Goal: Transaction & Acquisition: Purchase product/service

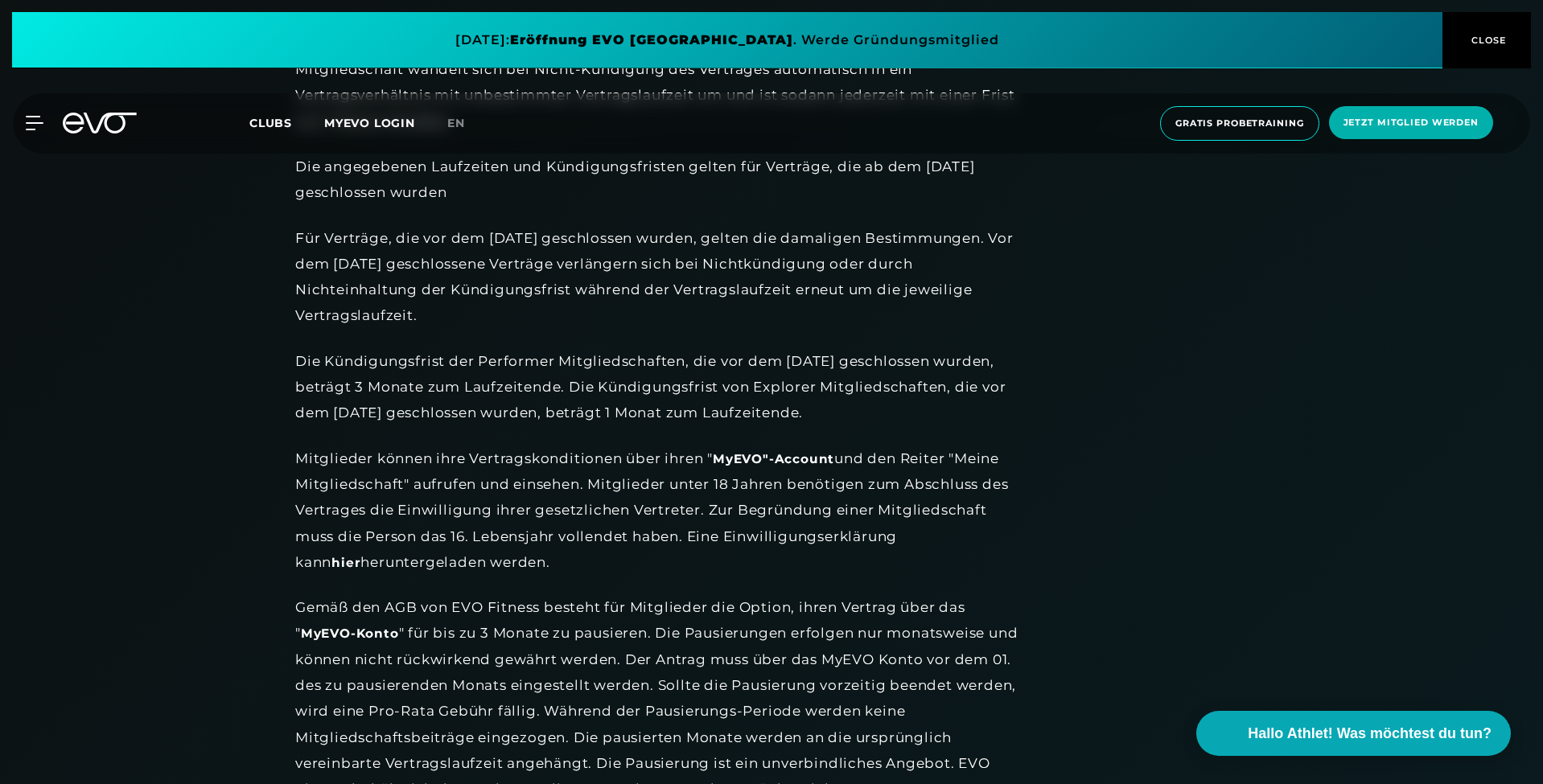
click at [95, 130] on icon at bounding box center [99, 122] width 74 height 21
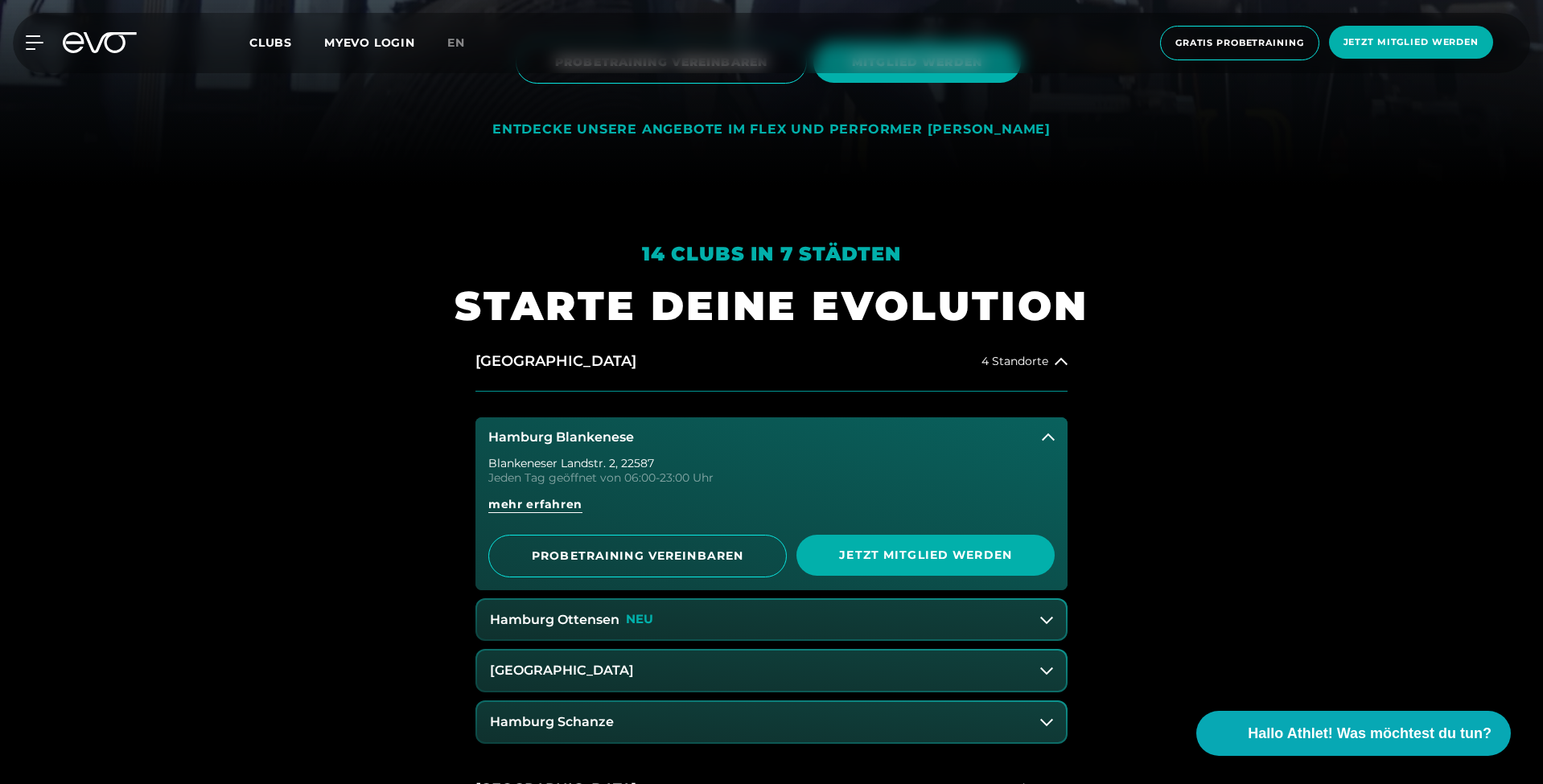
click at [599, 430] on h3 "Hamburg Blankenese" at bounding box center [561, 438] width 145 height 15
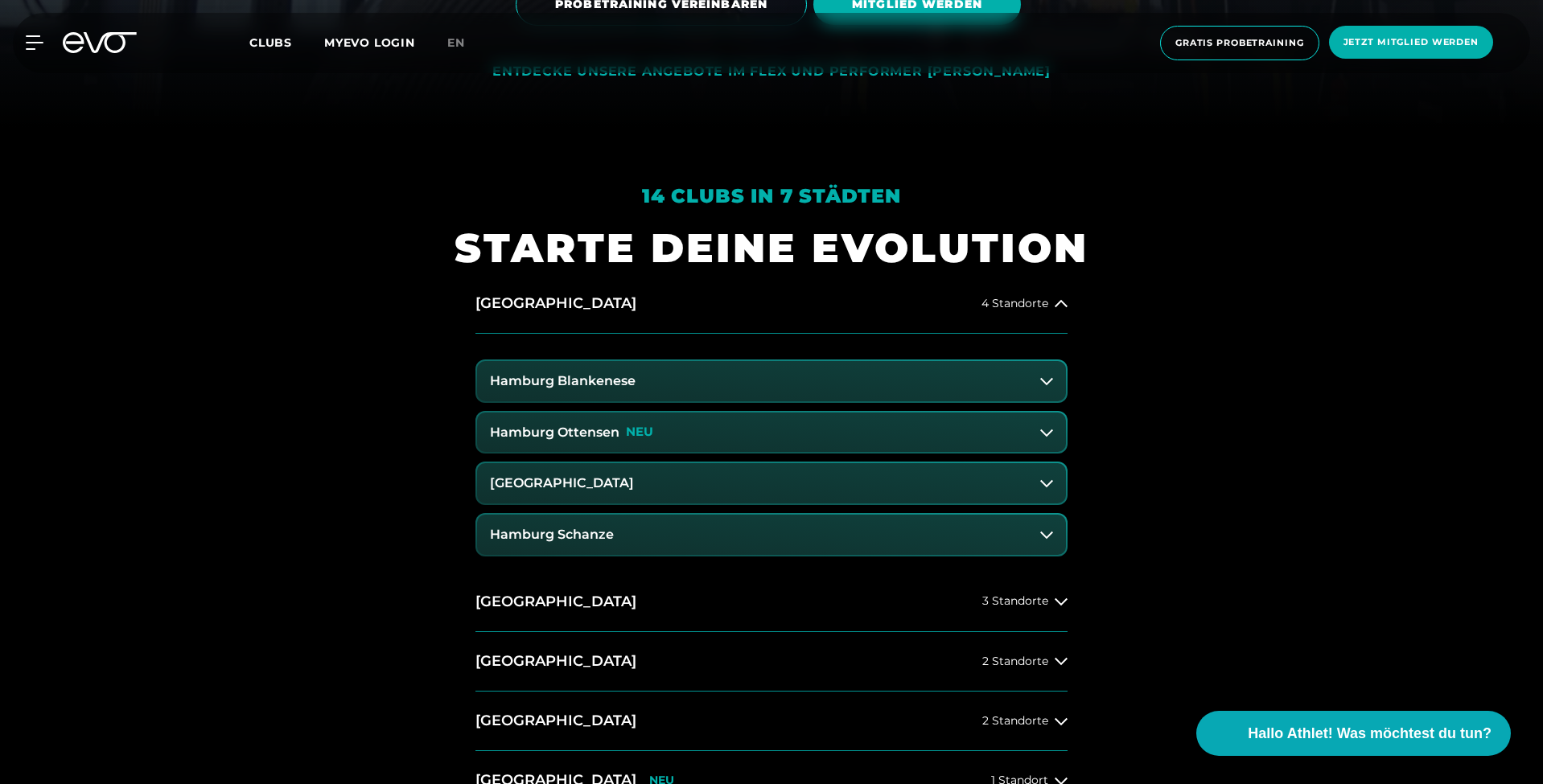
scroll to position [691, 0]
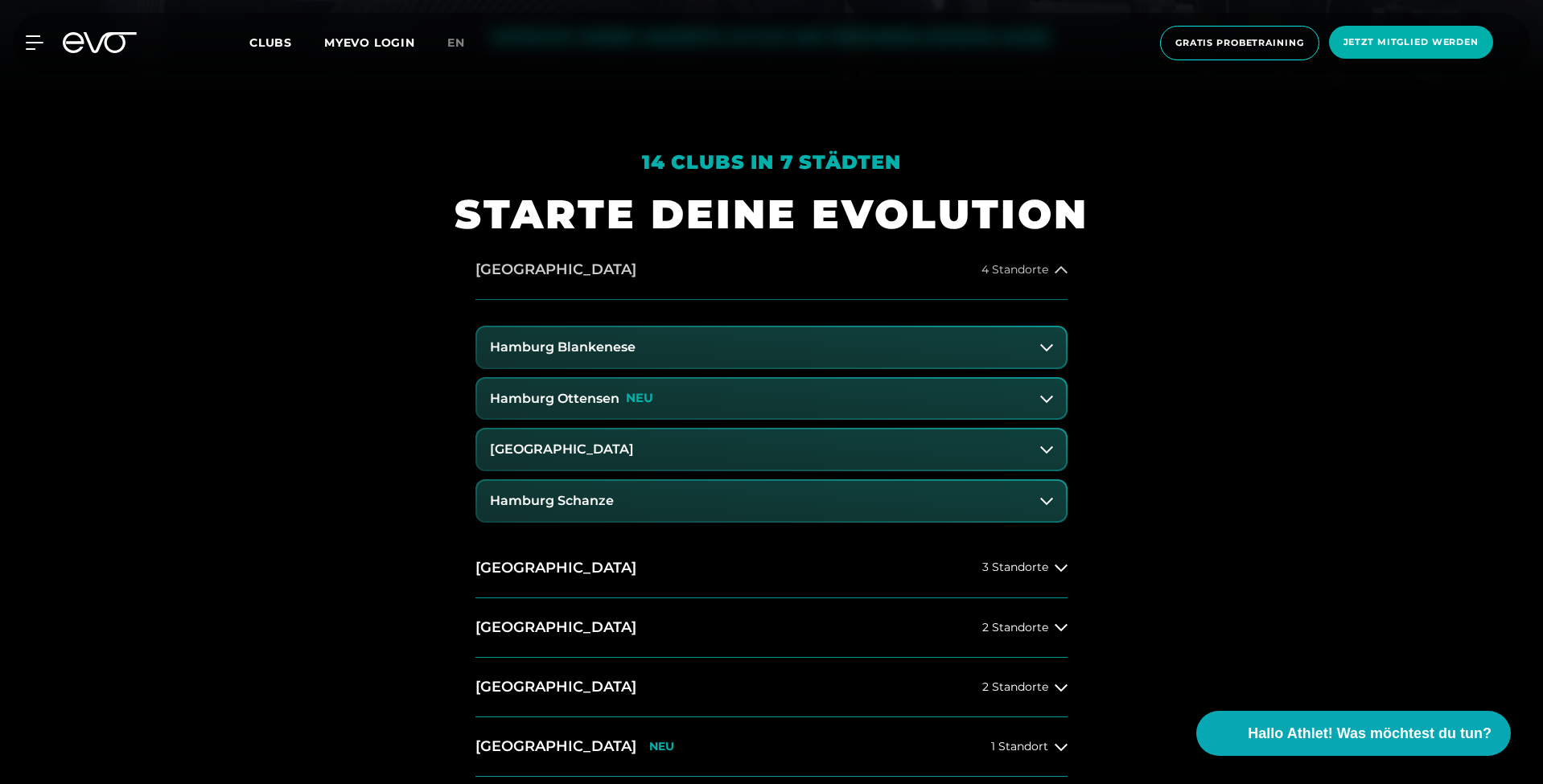
click at [540, 267] on h2 "[GEOGRAPHIC_DATA]" at bounding box center [556, 269] width 161 height 20
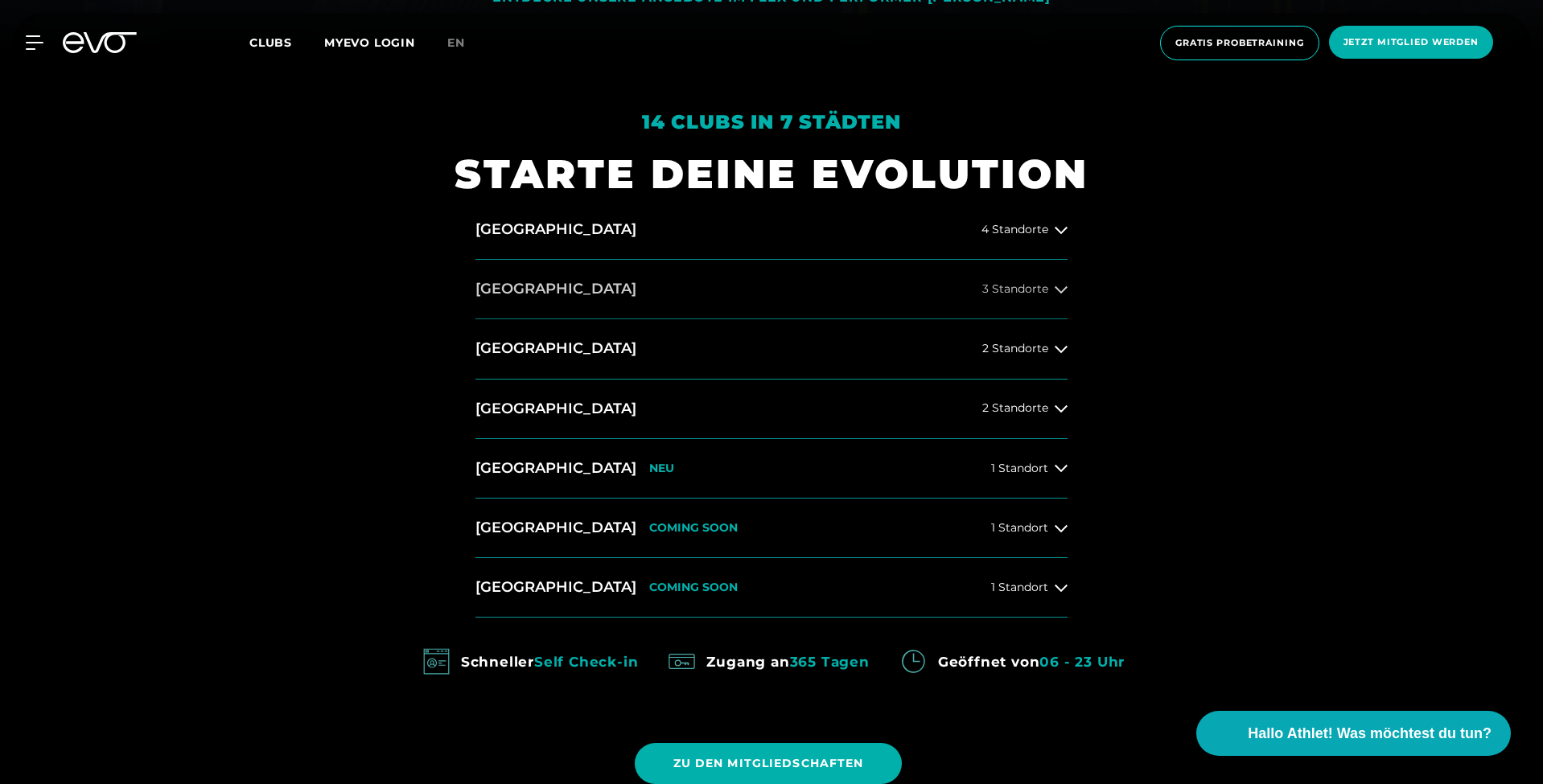
click at [563, 293] on button "[GEOGRAPHIC_DATA] 3 Standorte" at bounding box center [771, 289] width 592 height 60
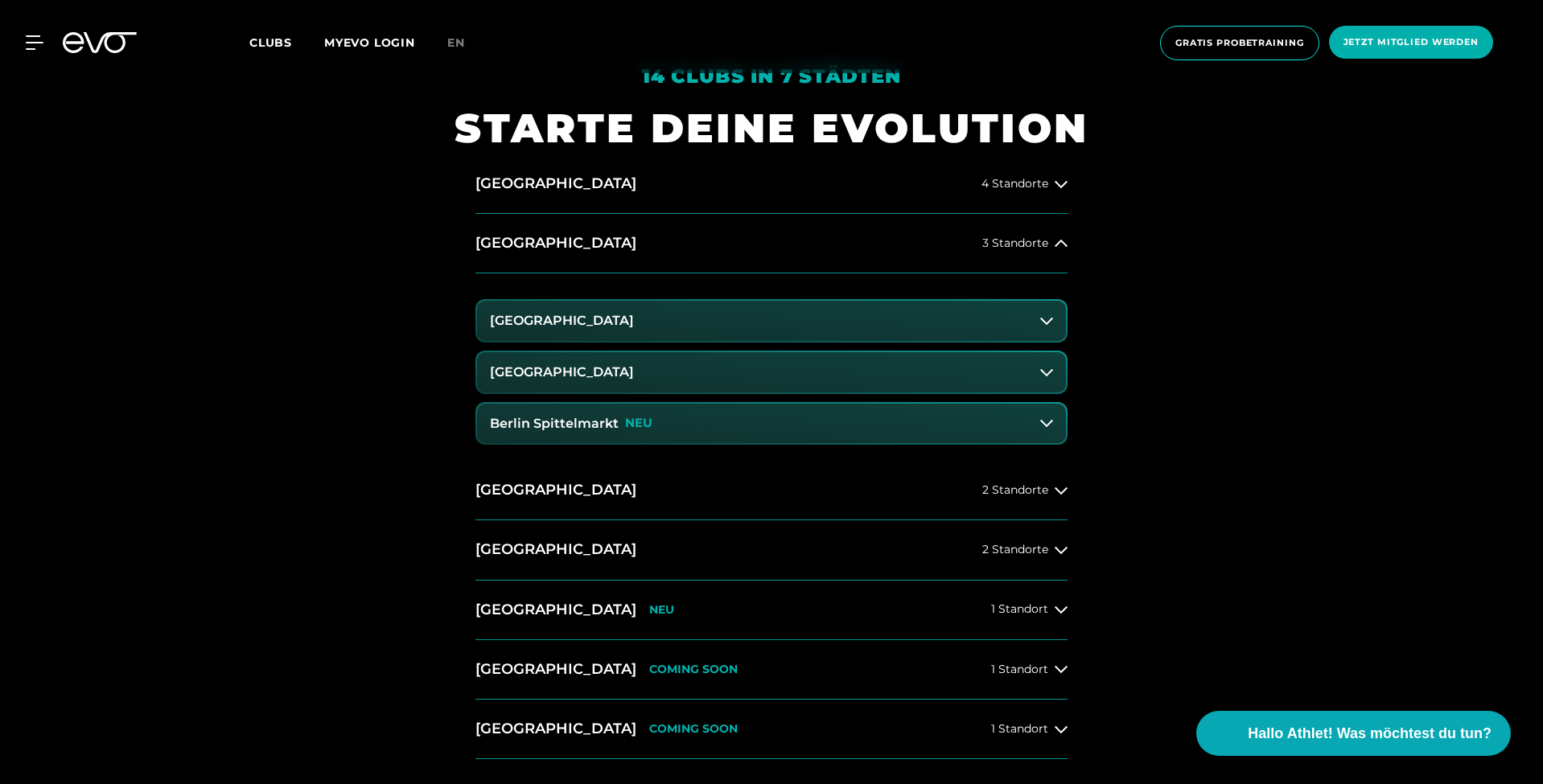
click at [634, 369] on h3 "[GEOGRAPHIC_DATA]" at bounding box center [562, 373] width 144 height 15
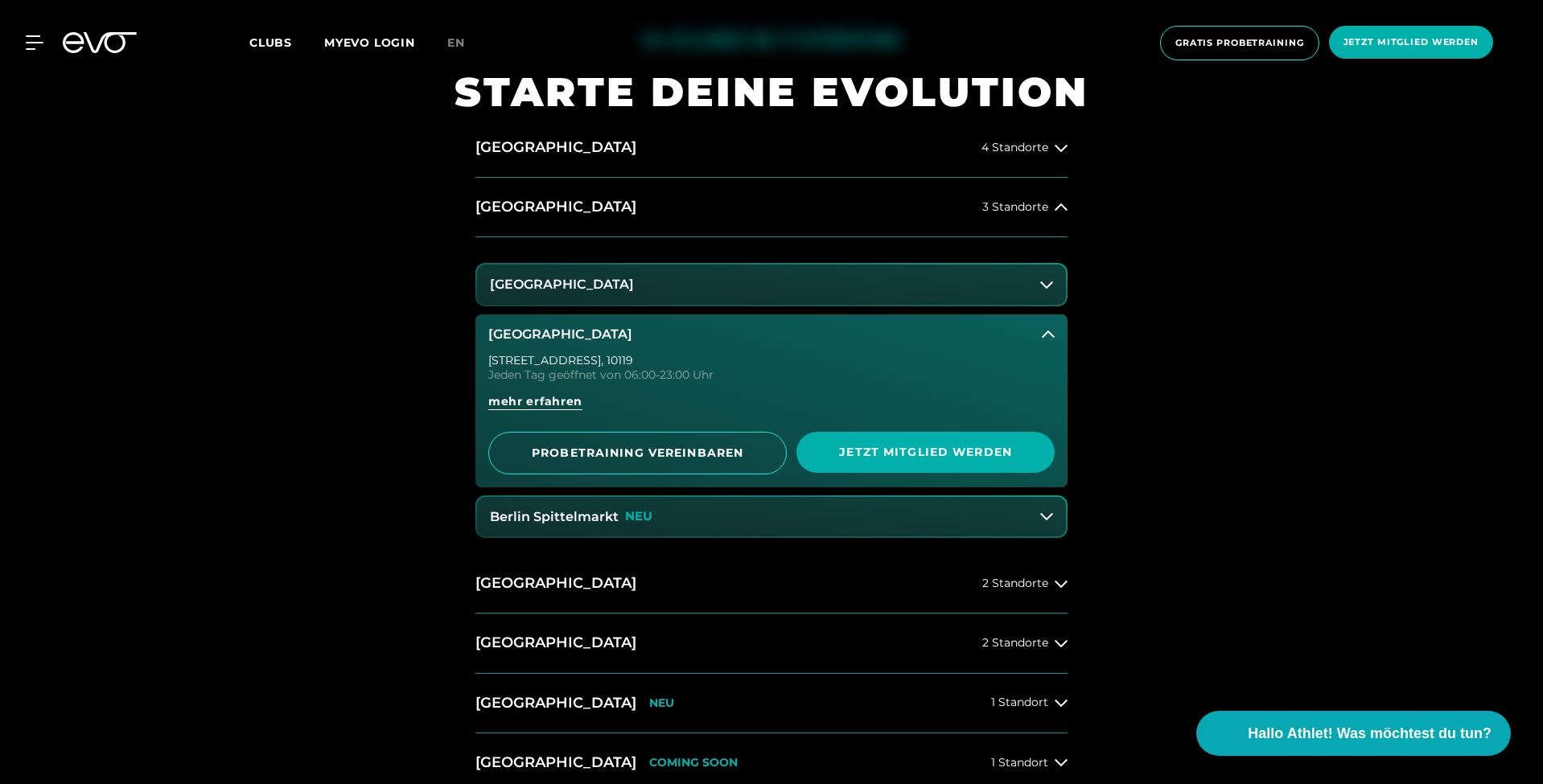
scroll to position [823, 0]
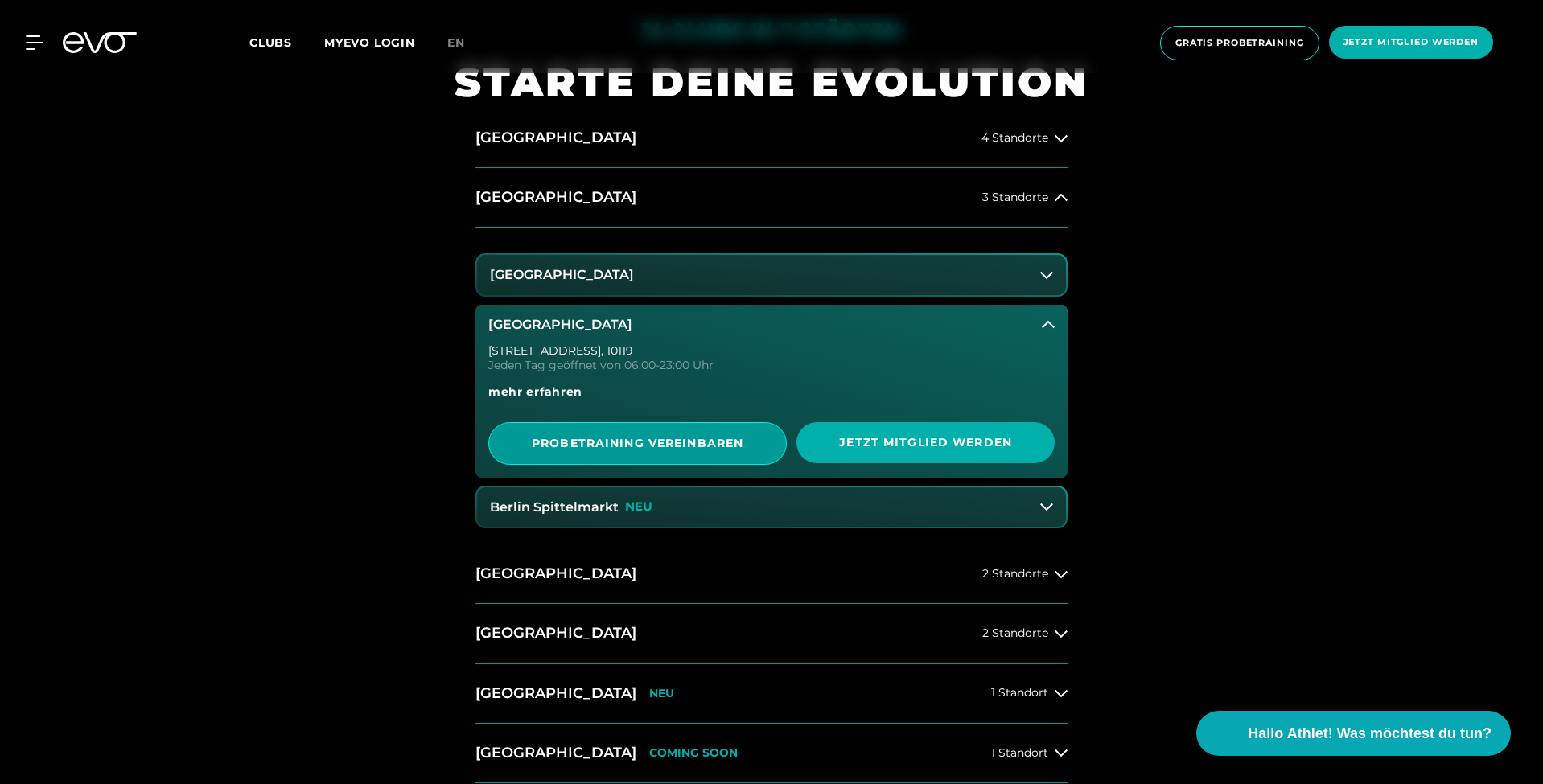
click at [682, 440] on span "PROBETRAINING VEREINBAREN" at bounding box center [638, 443] width 220 height 17
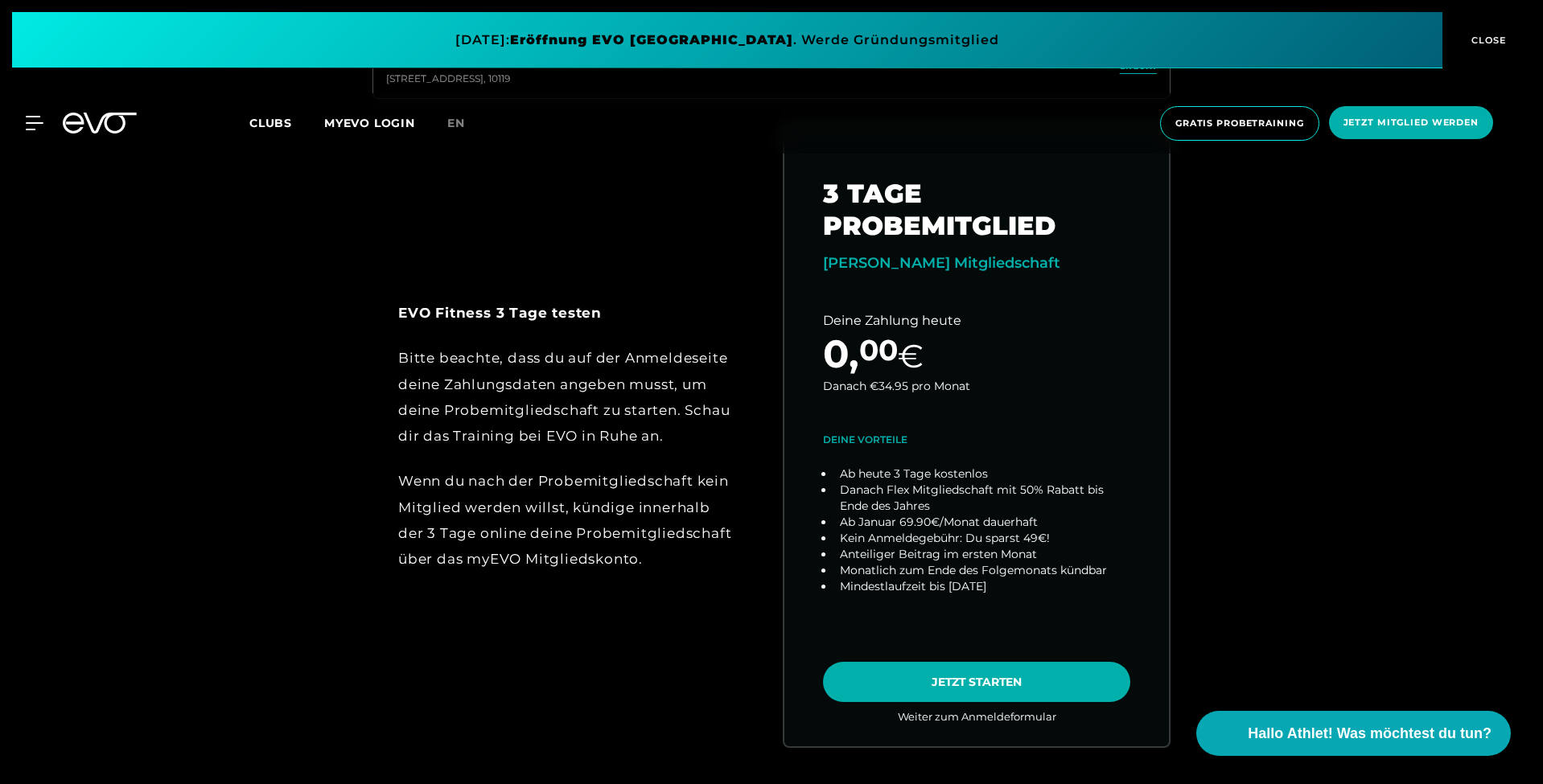
scroll to position [813, 0]
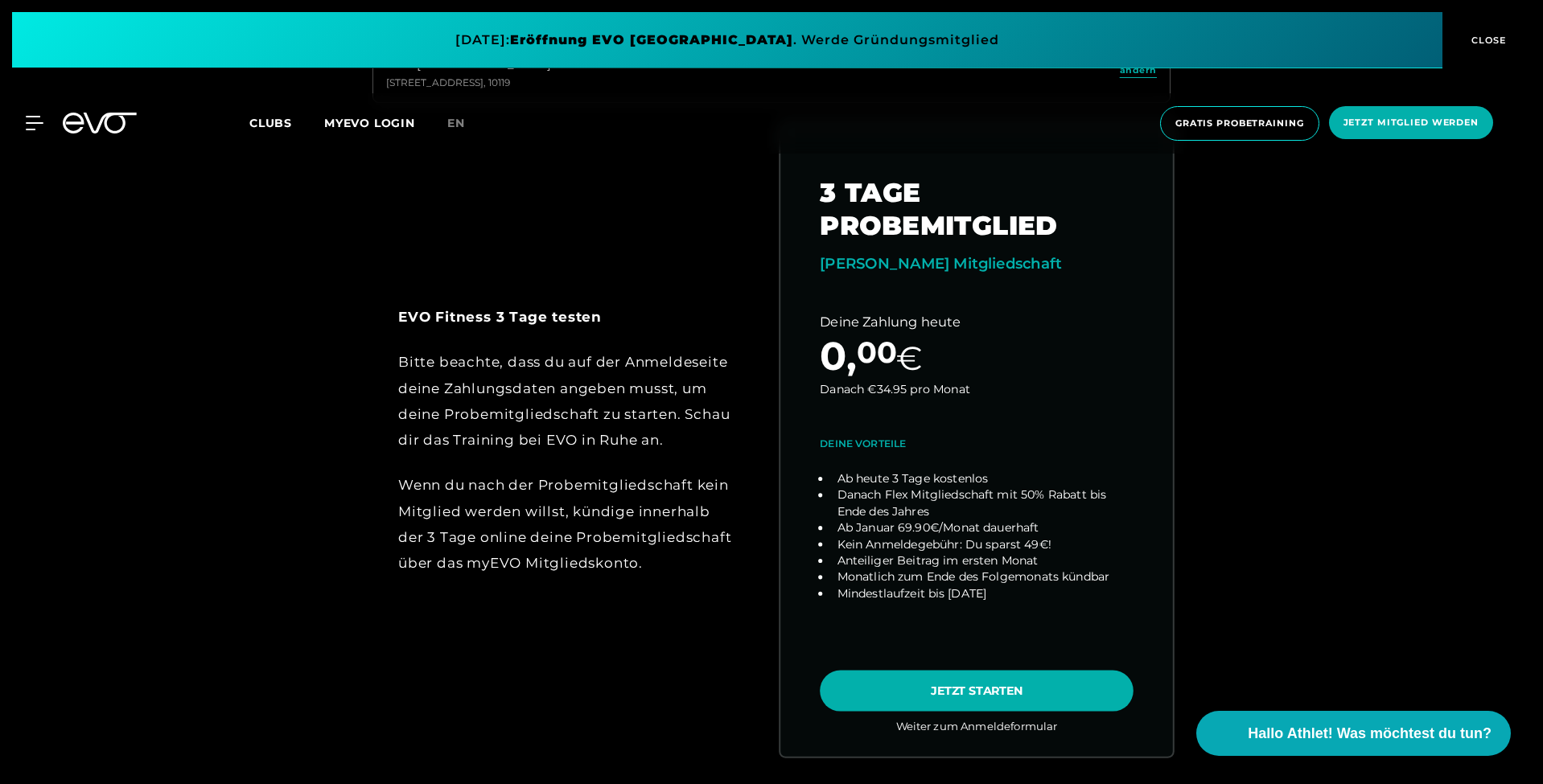
click at [906, 690] on link "choose plan" at bounding box center [976, 440] width 393 height 632
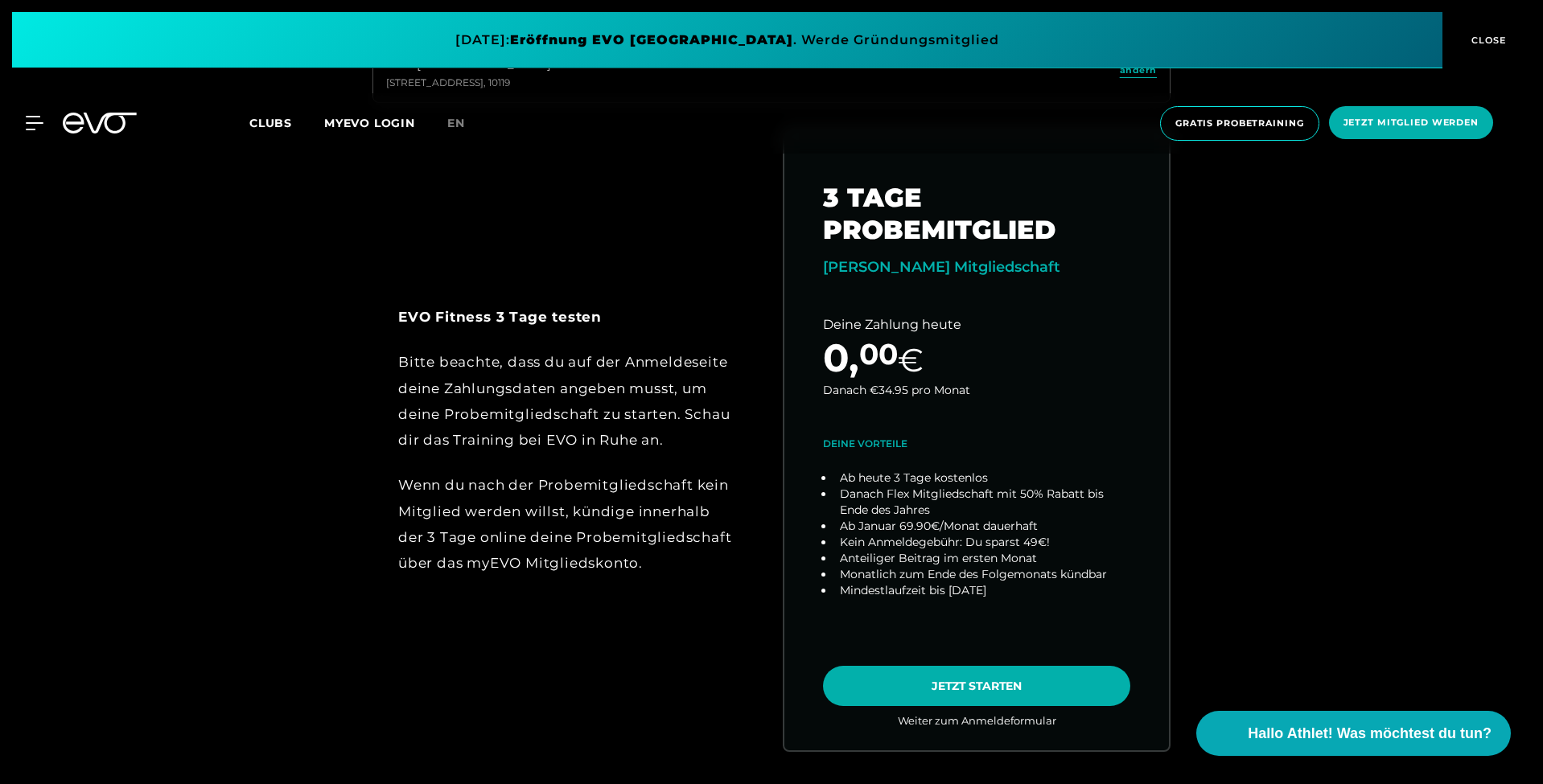
click at [101, 119] on icon at bounding box center [110, 122] width 53 height 21
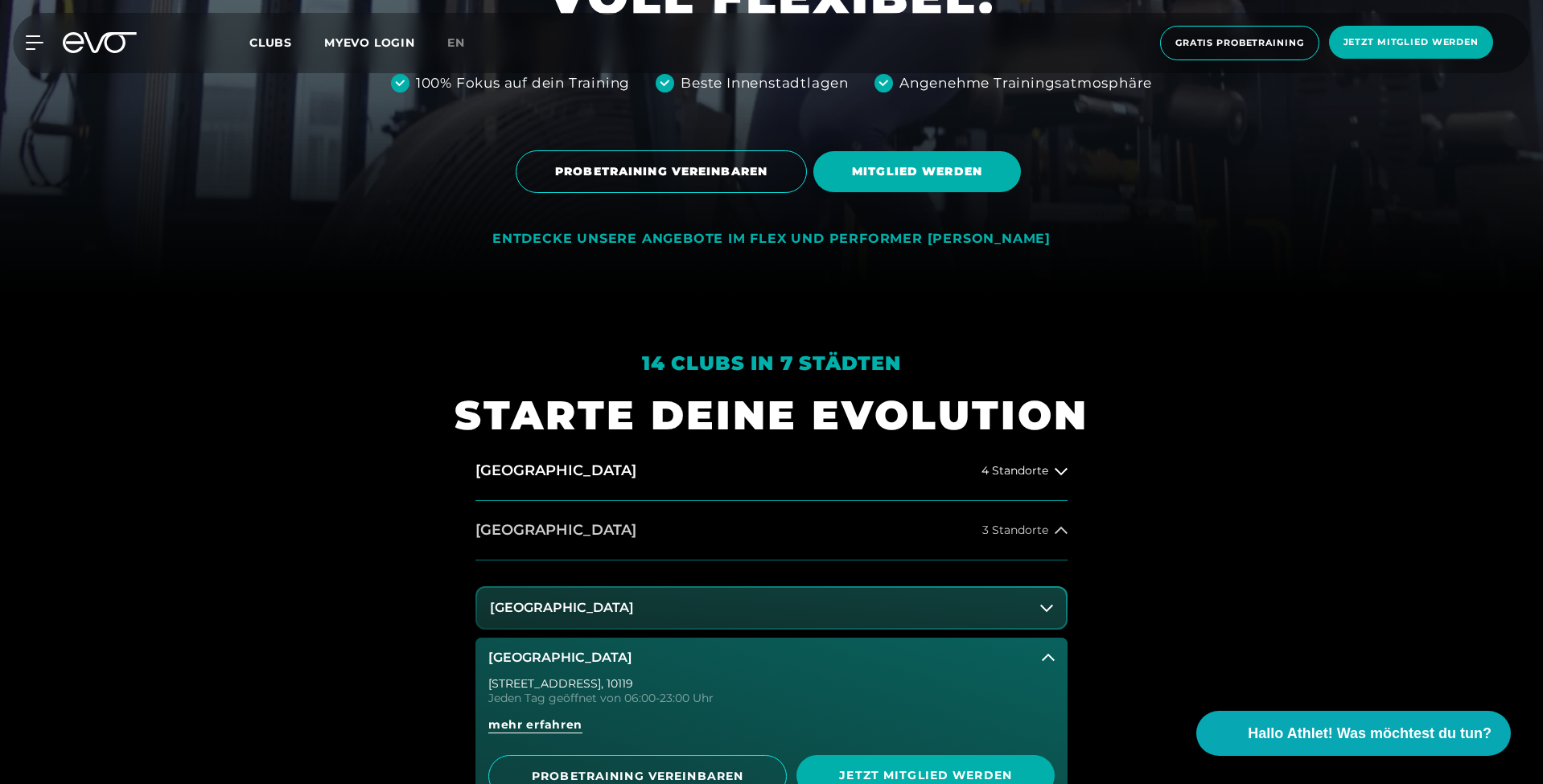
click at [552, 534] on button "[GEOGRAPHIC_DATA] 3 Standorte" at bounding box center [771, 530] width 592 height 60
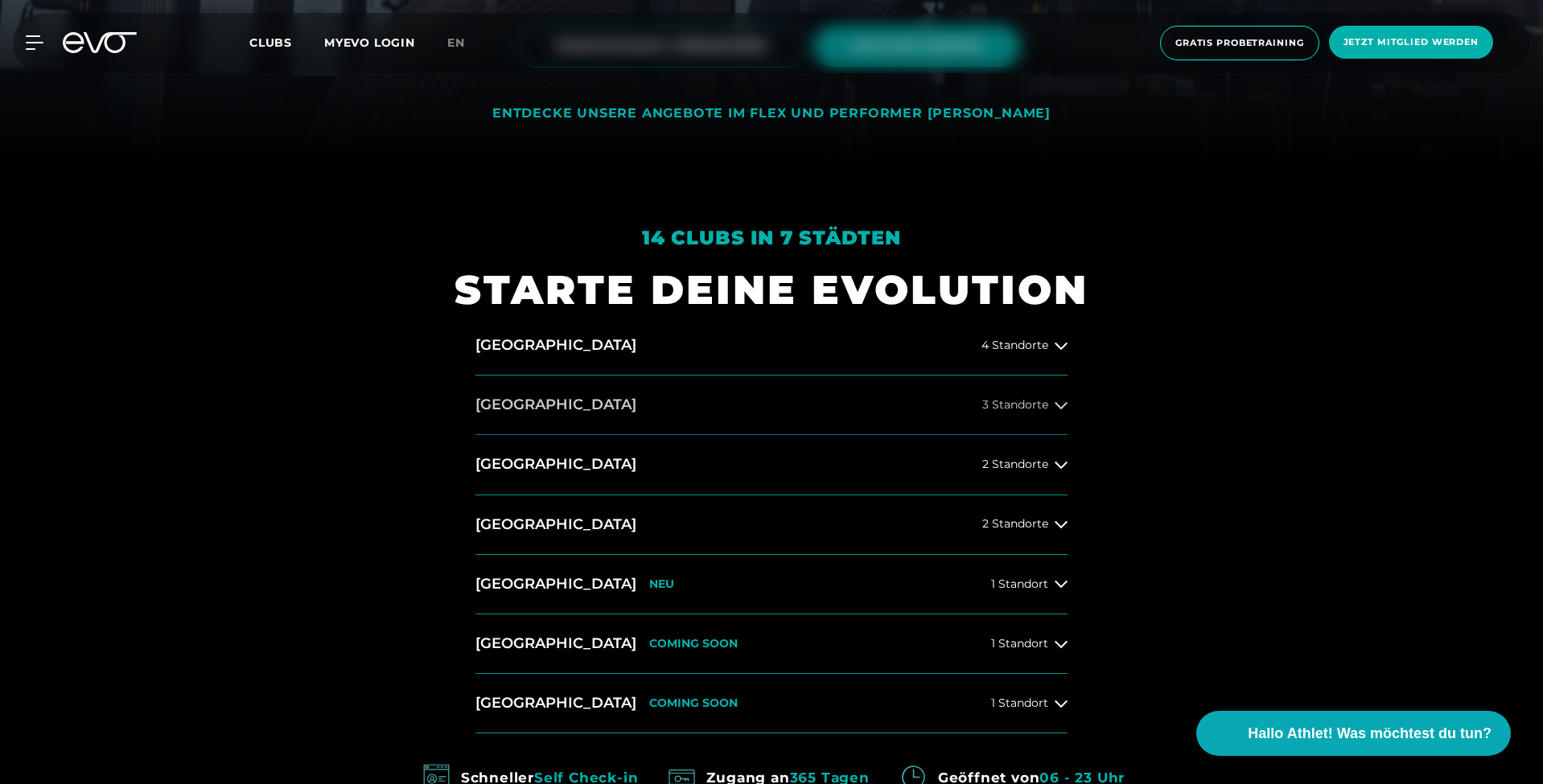
click at [488, 398] on h2 "[GEOGRAPHIC_DATA]" at bounding box center [556, 405] width 161 height 20
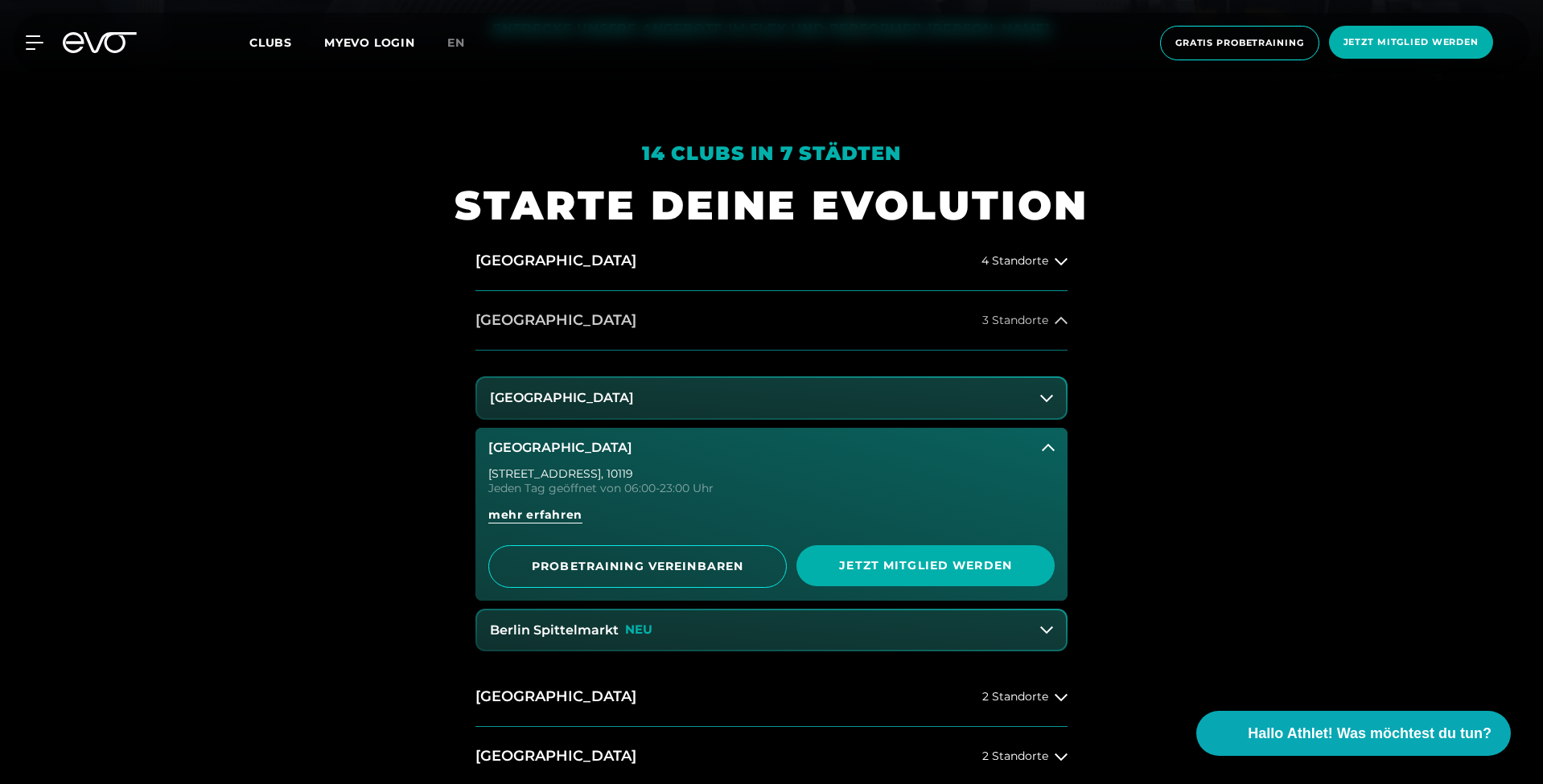
scroll to position [705, 0]
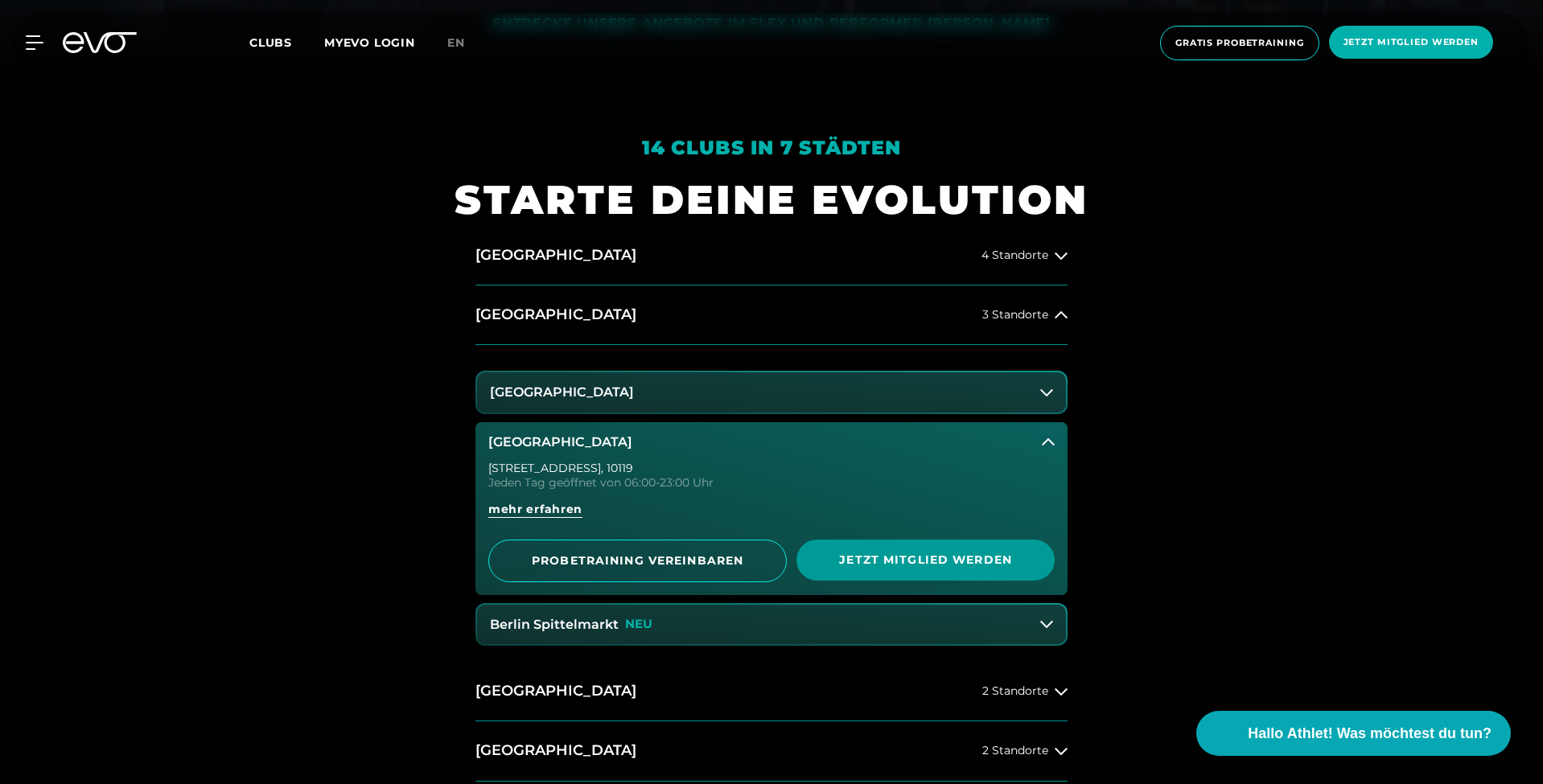
click at [971, 562] on span "Jetzt Mitglied werden" at bounding box center [925, 560] width 181 height 17
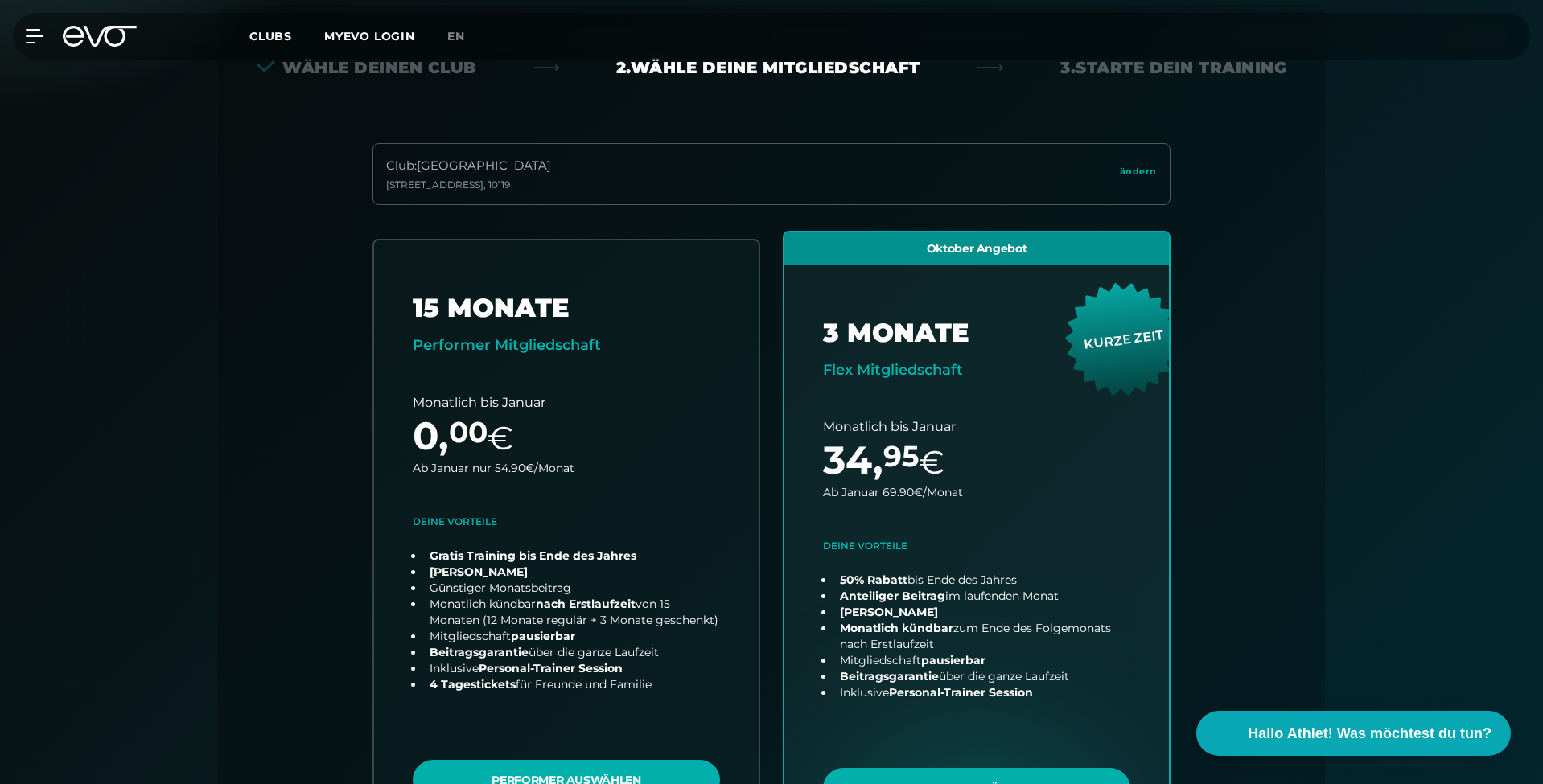
scroll to position [355, 0]
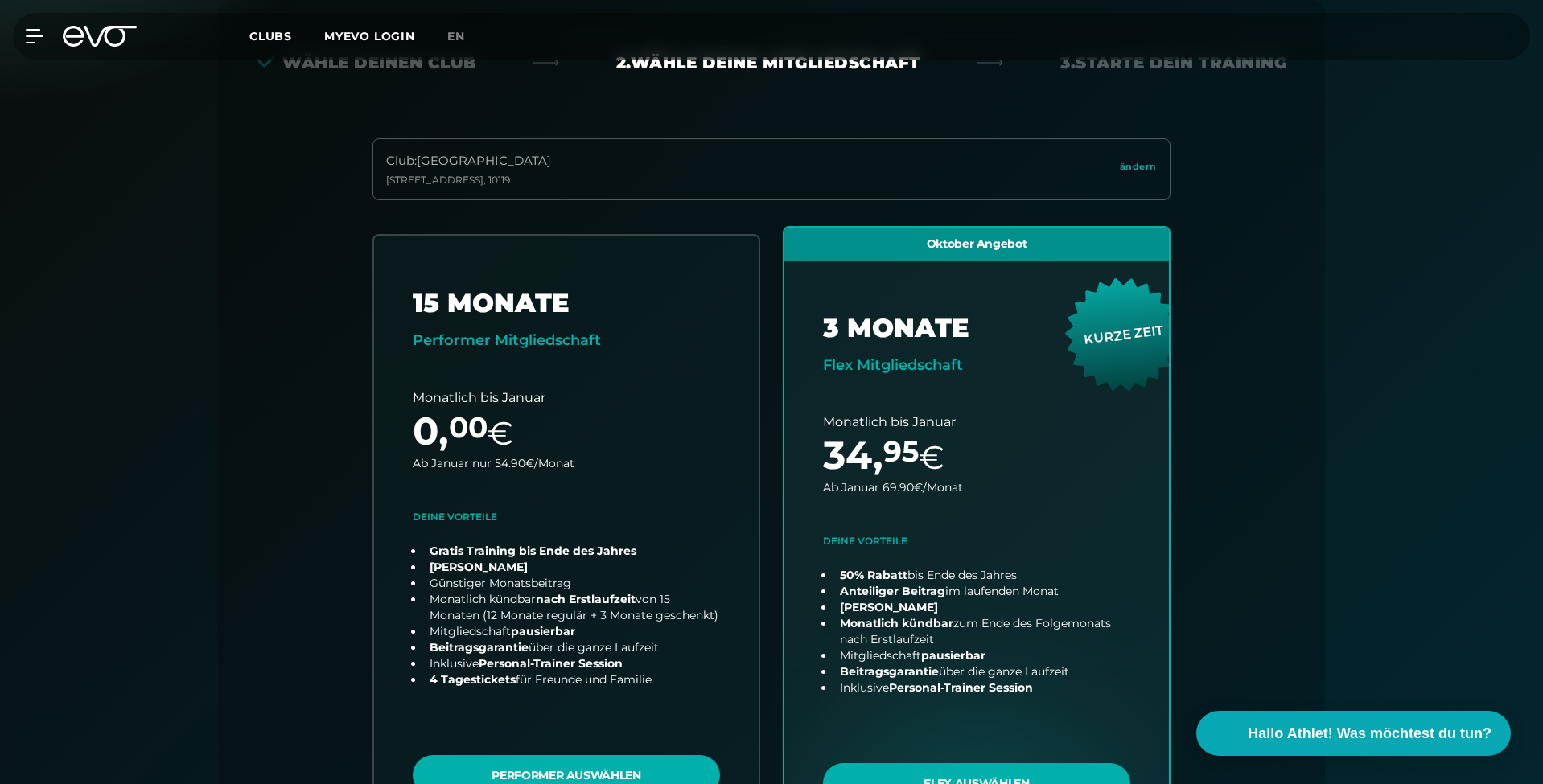
click at [44, 33] on div "MyEVO Login Über EVO Mitgliedschaften Probetraining TAGESPASS EVO Studios [GEOG…" at bounding box center [25, 36] width 57 height 15
click at [34, 39] on icon at bounding box center [37, 36] width 23 height 15
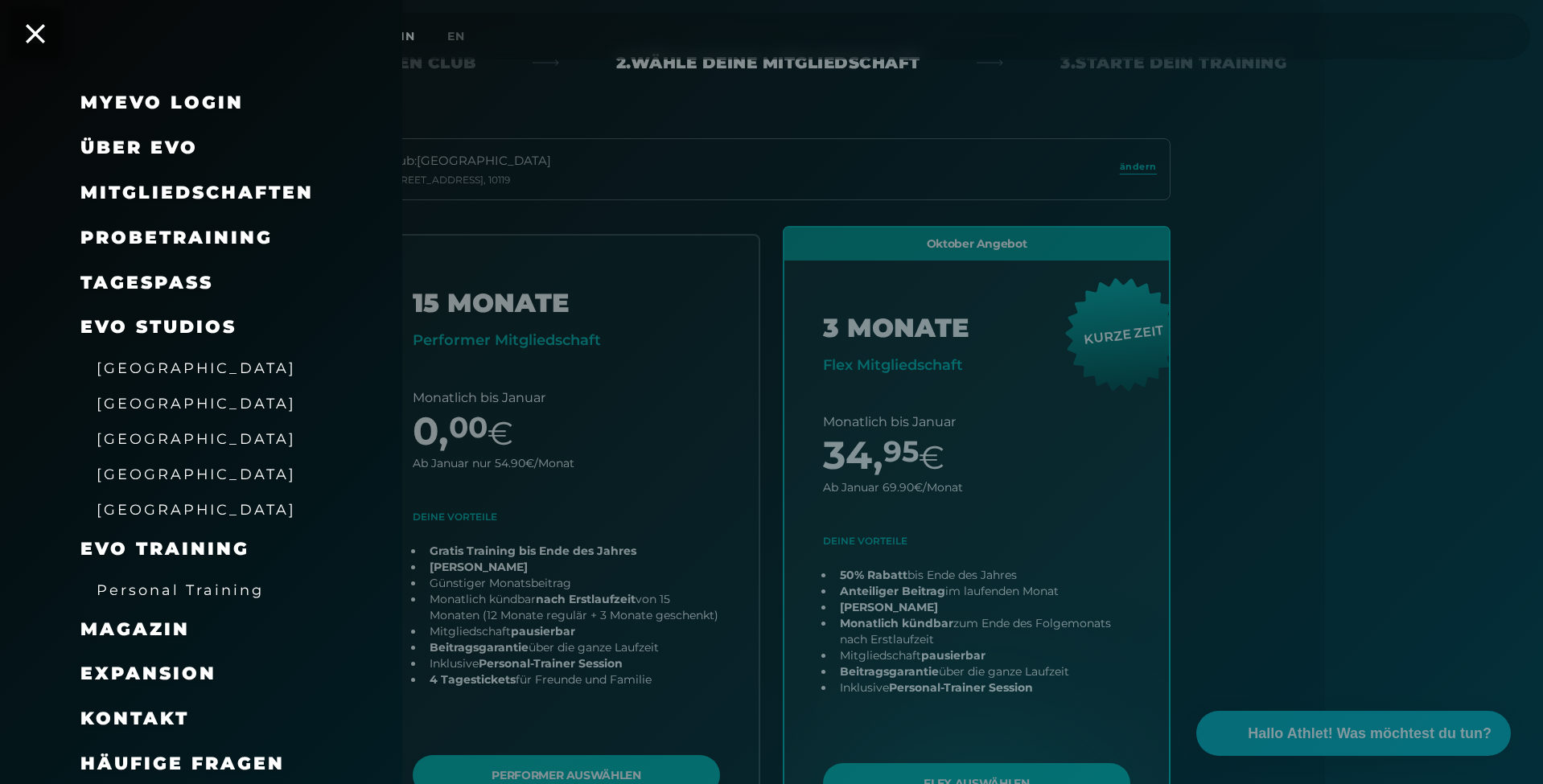
click at [149, 273] on link "TAGESPASS" at bounding box center [147, 282] width 133 height 21
click at [34, 39] on icon at bounding box center [34, 33] width 21 height 21
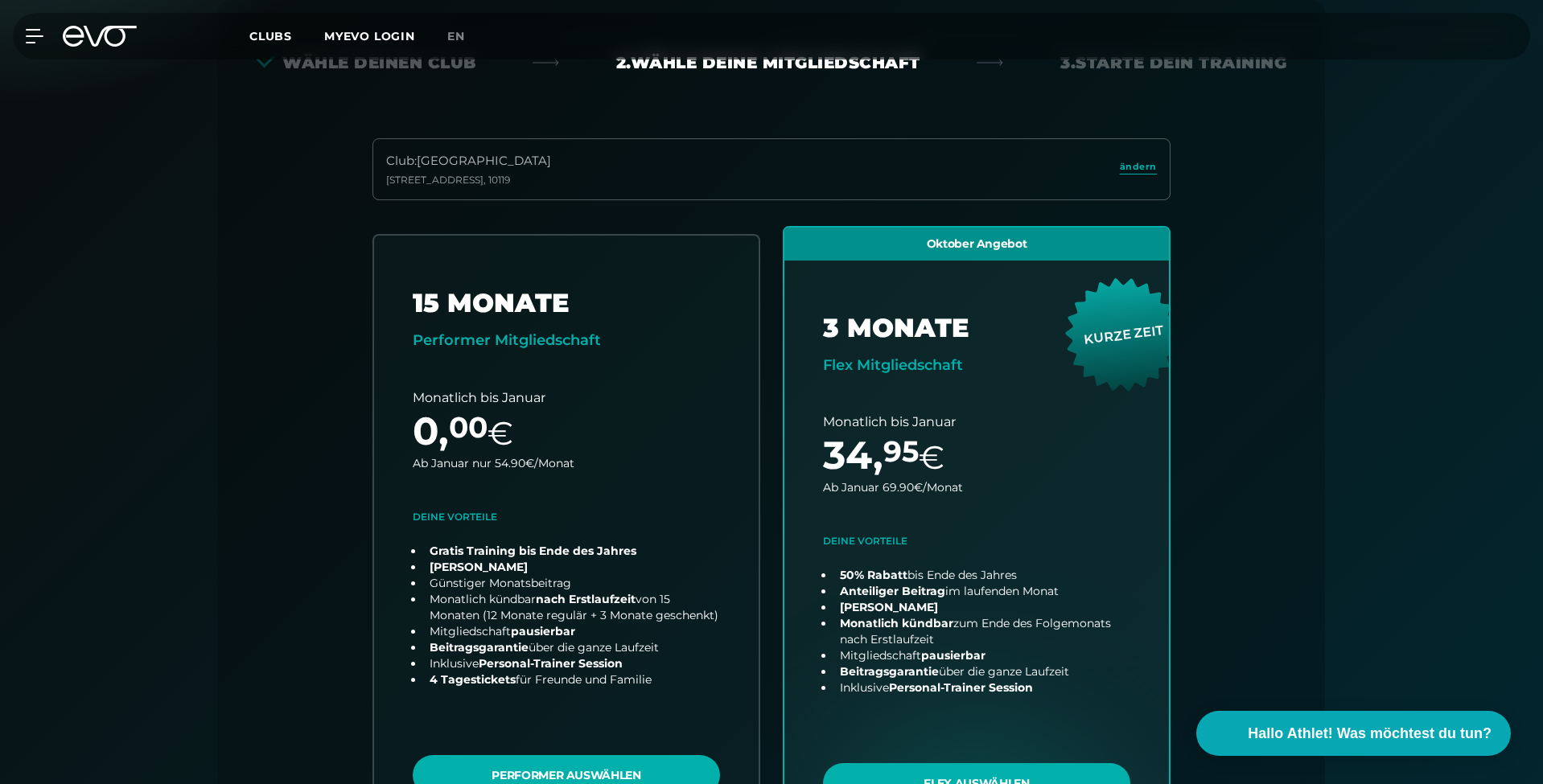
click at [97, 40] on icon at bounding box center [99, 35] width 74 height 21
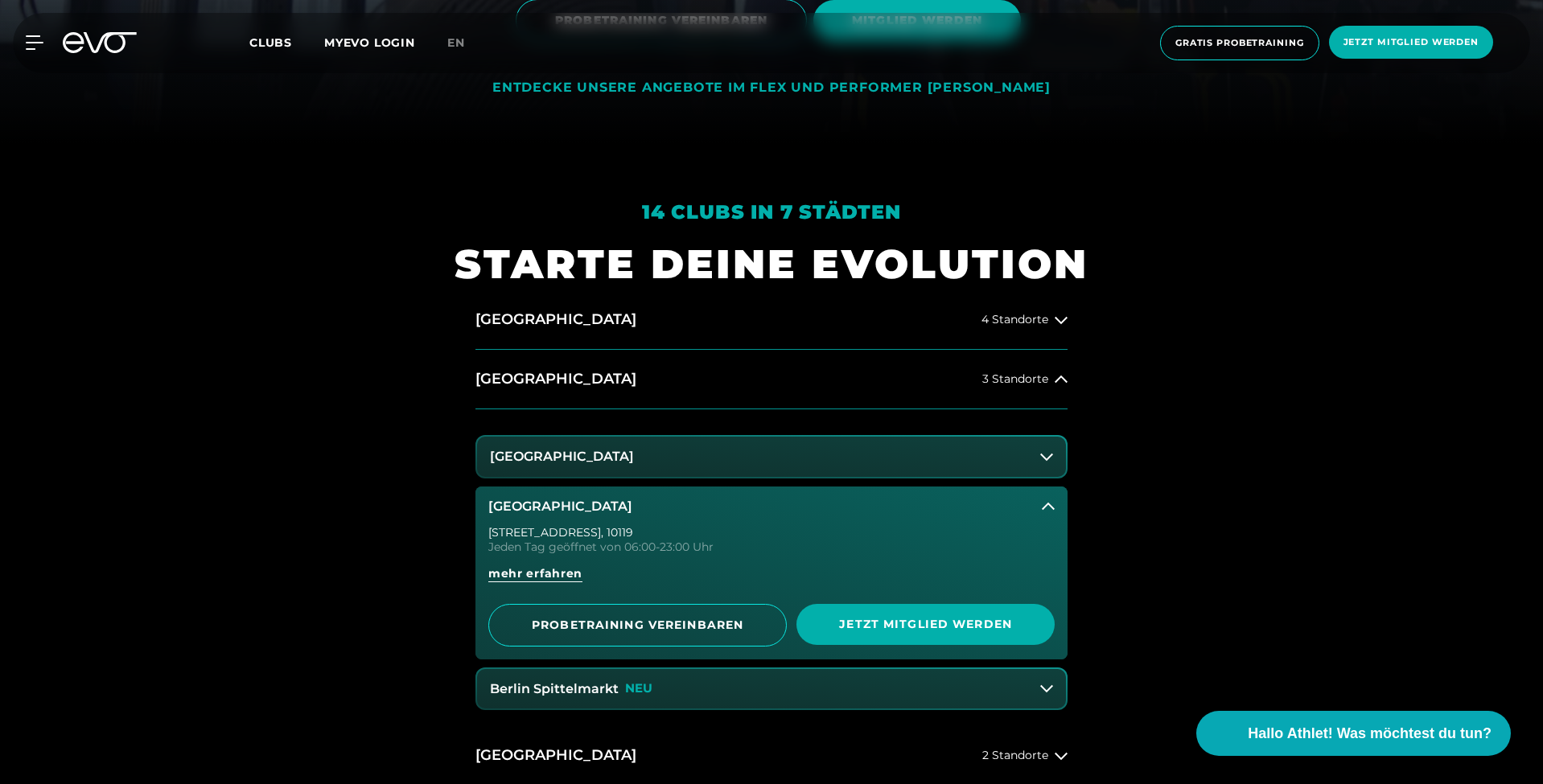
scroll to position [649, 0]
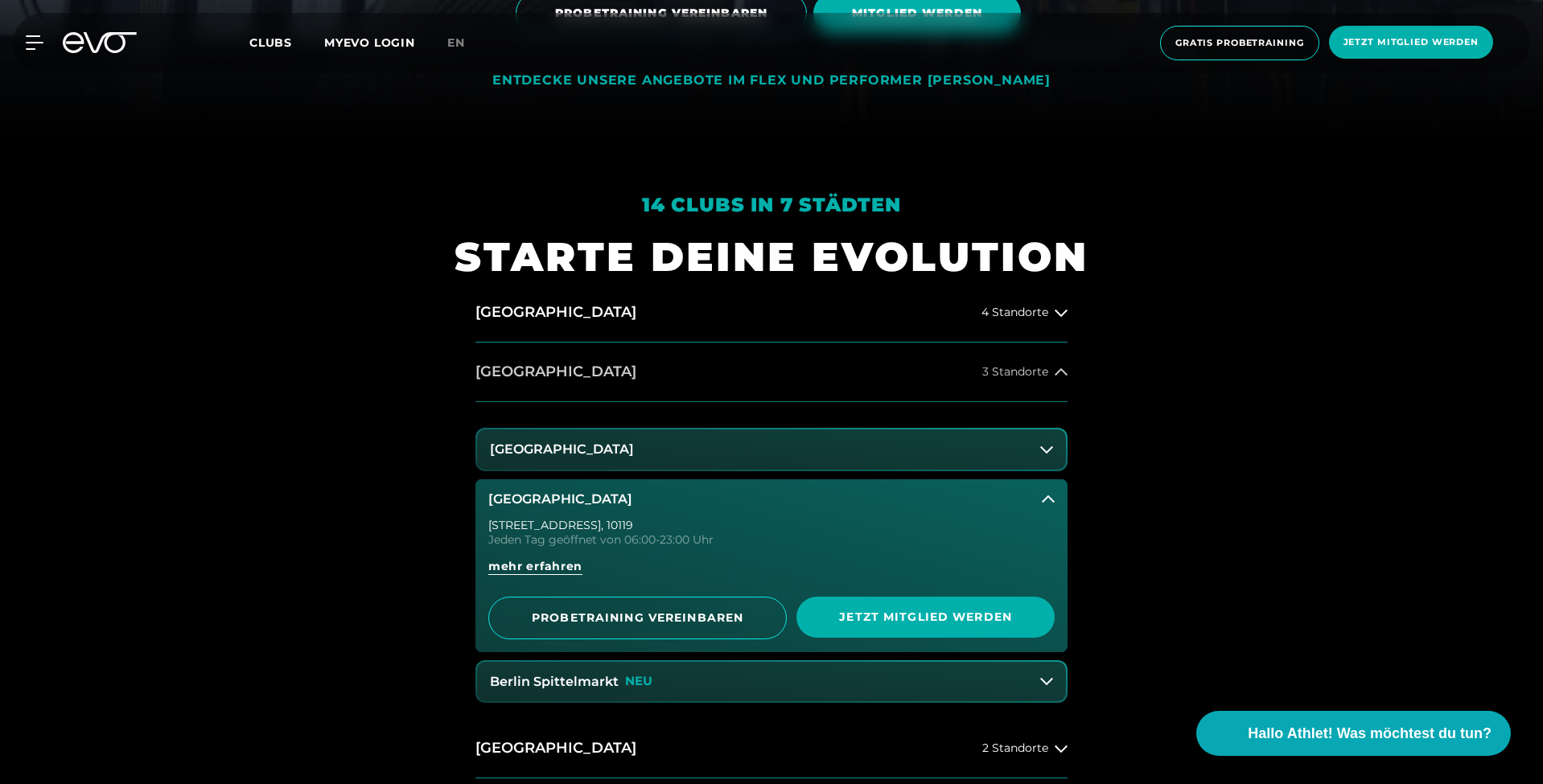
click at [507, 369] on h2 "[GEOGRAPHIC_DATA]" at bounding box center [556, 372] width 161 height 20
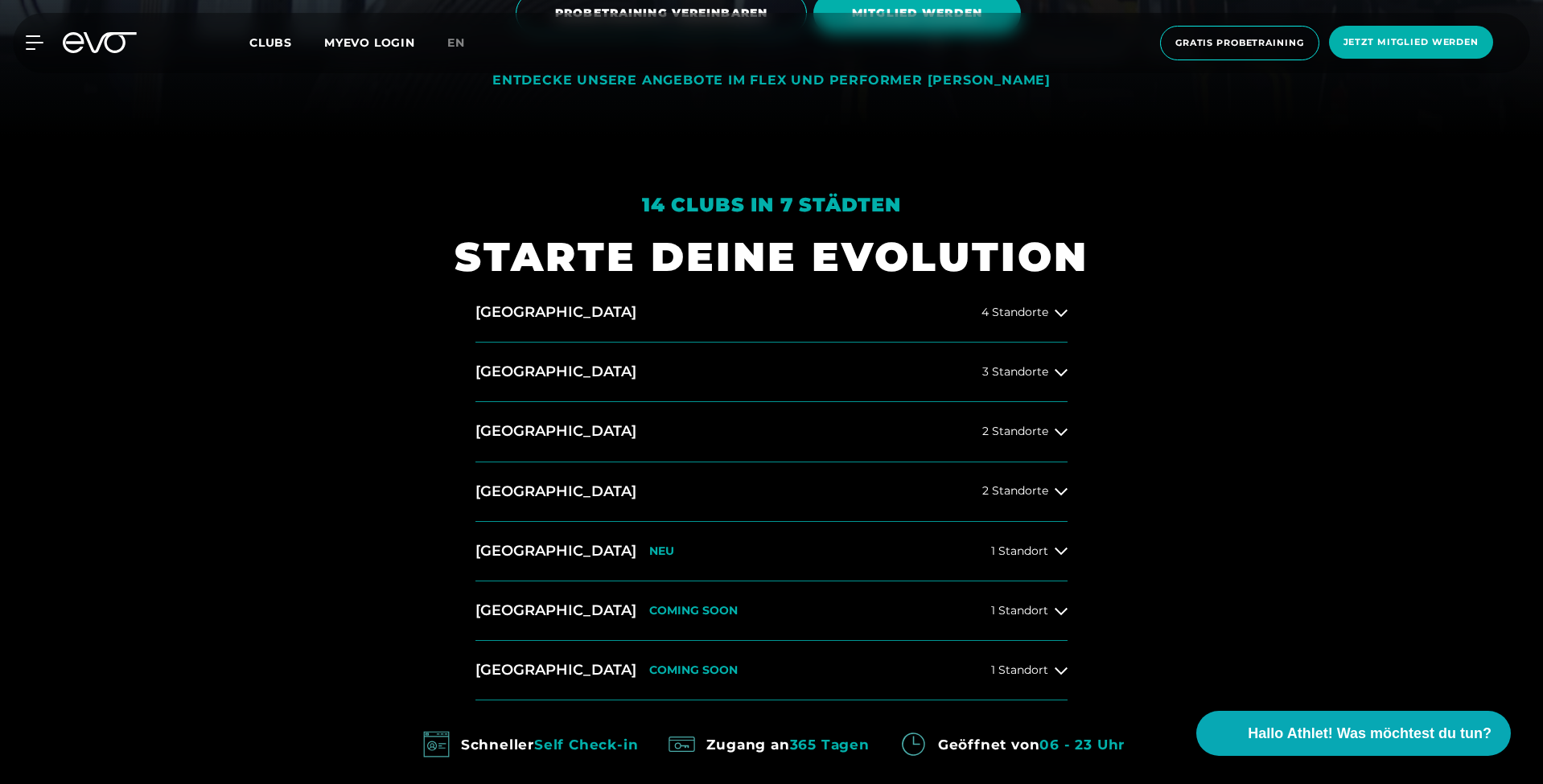
click at [443, 379] on div "14 Clubs in 7 Städten STARTE DEINE EVOLUTION [GEOGRAPHIC_DATA] 4 Standorte [GEO…" at bounding box center [771, 536] width 1543 height 800
click at [306, 378] on div "14 Clubs in 7 Städten STARTE DEINE EVOLUTION [GEOGRAPHIC_DATA] 4 Standorte [GEO…" at bounding box center [771, 536] width 1543 height 800
click at [372, 345] on div "14 Clubs in 7 Städten STARTE DEINE EVOLUTION [GEOGRAPHIC_DATA] 4 Standorte [GEO…" at bounding box center [771, 536] width 1543 height 800
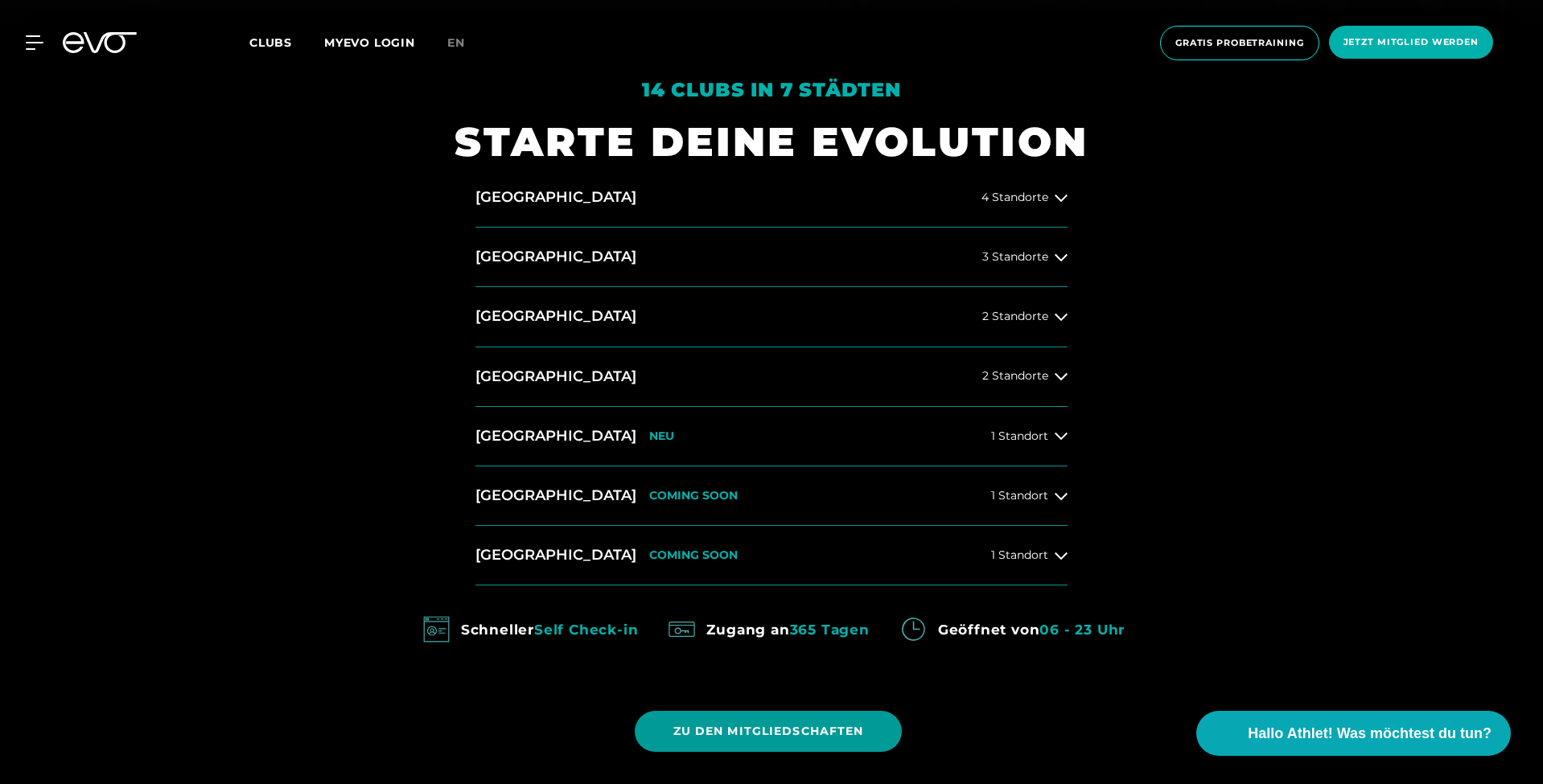
click at [767, 733] on span "ZU DEN MITGLIEDSCHAFTEN" at bounding box center [769, 731] width 191 height 17
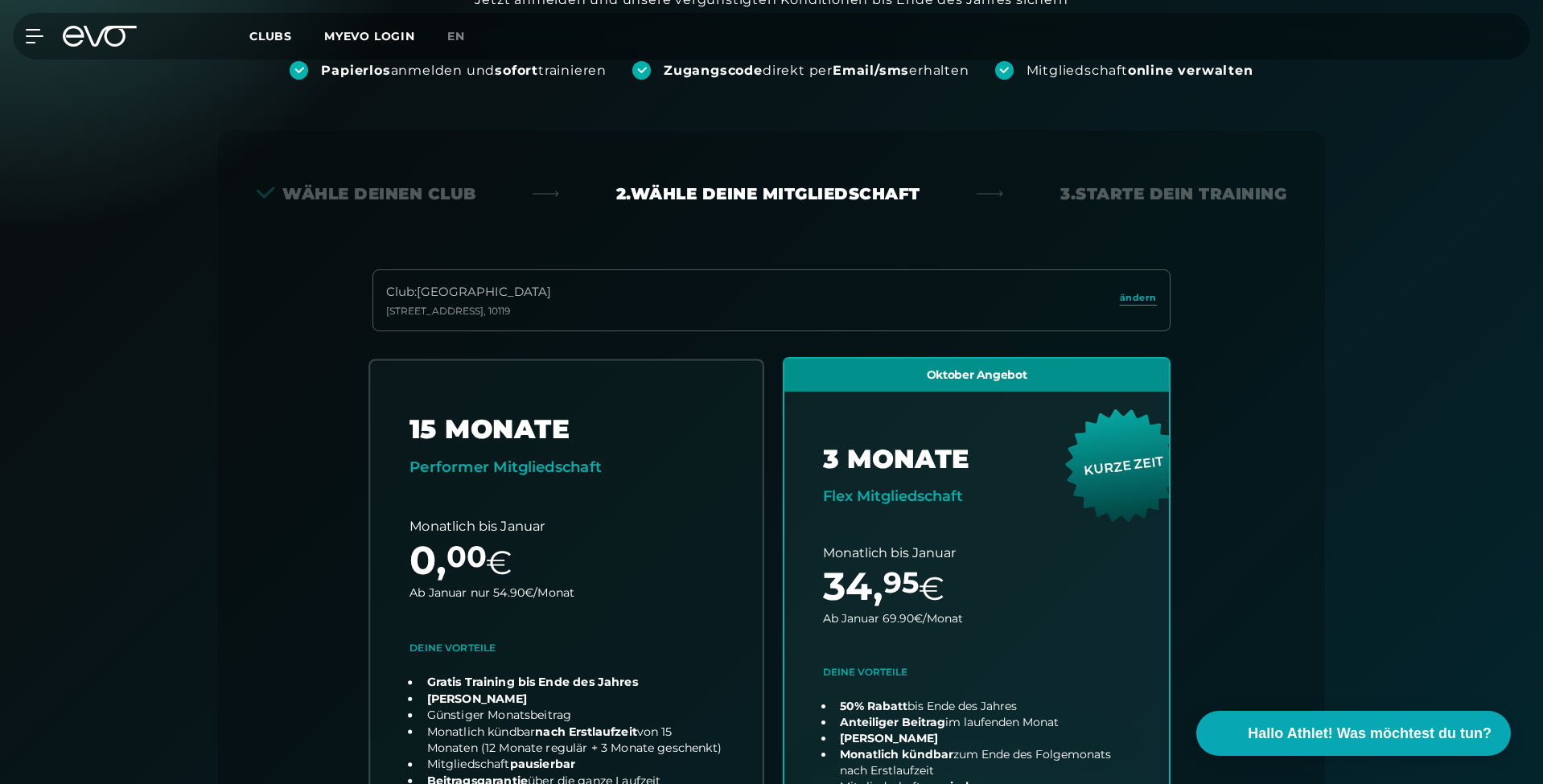
scroll to position [355, 0]
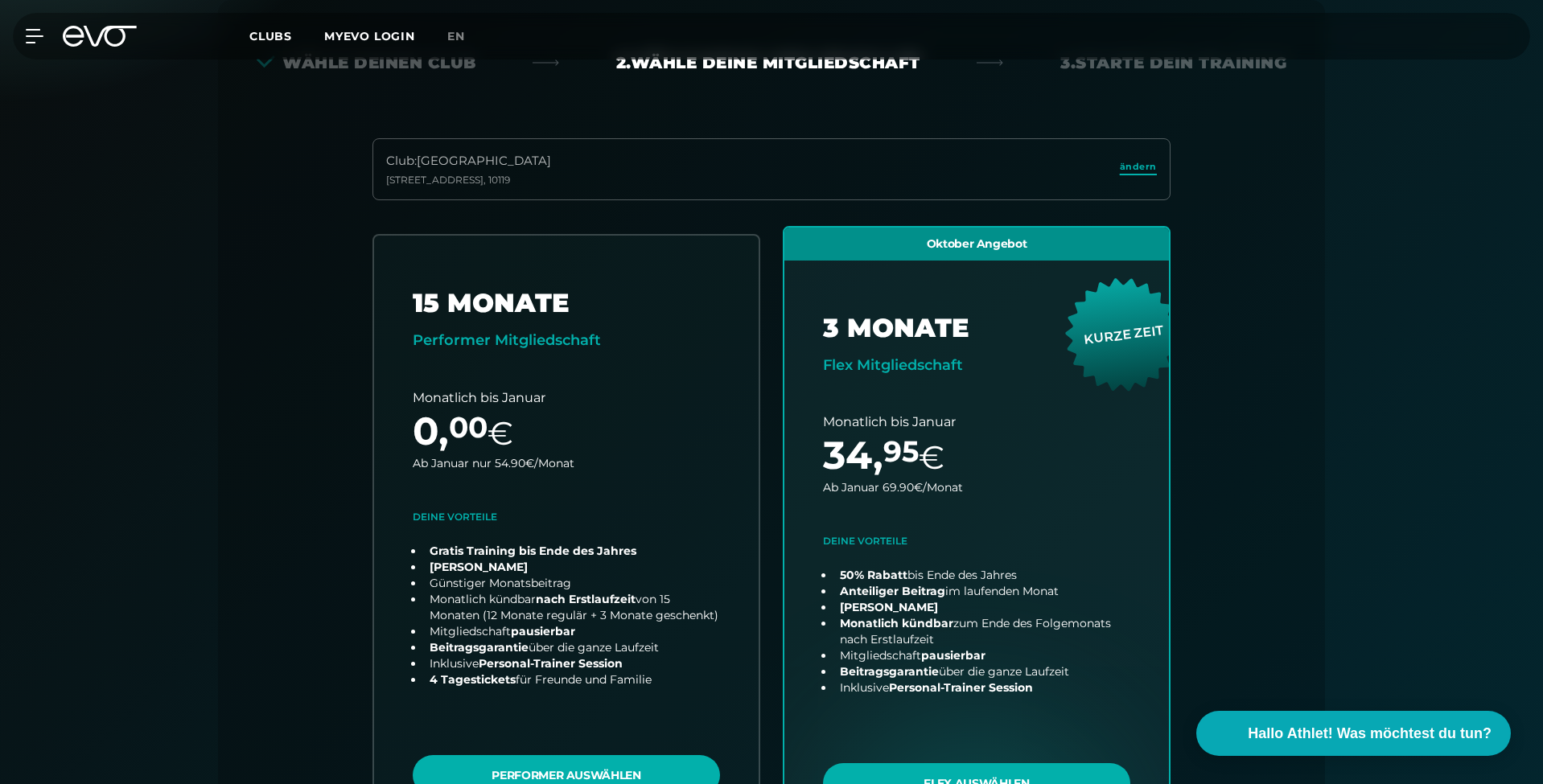
click at [1147, 164] on span "ändern" at bounding box center [1138, 167] width 37 height 14
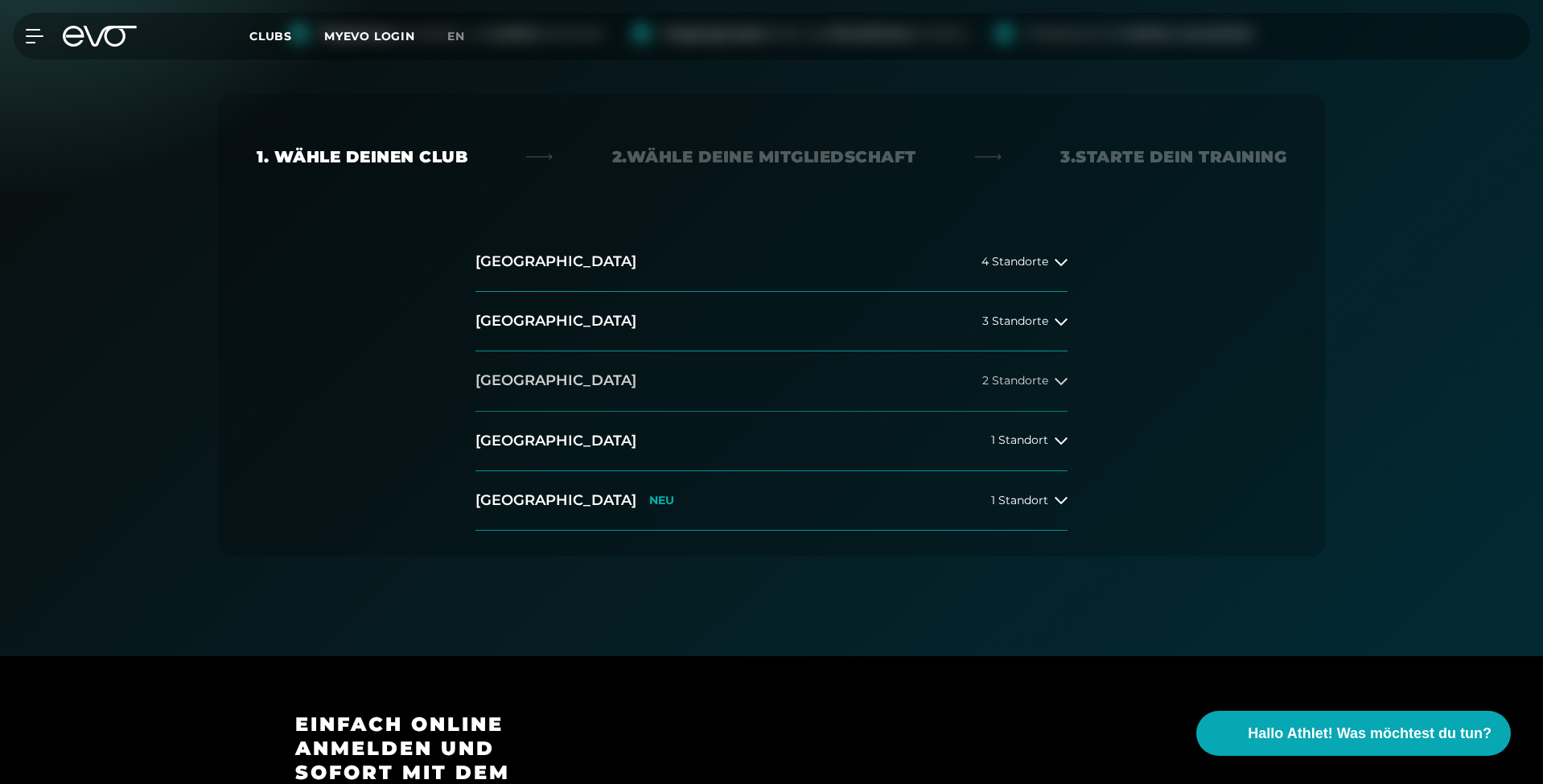
scroll to position [244, 0]
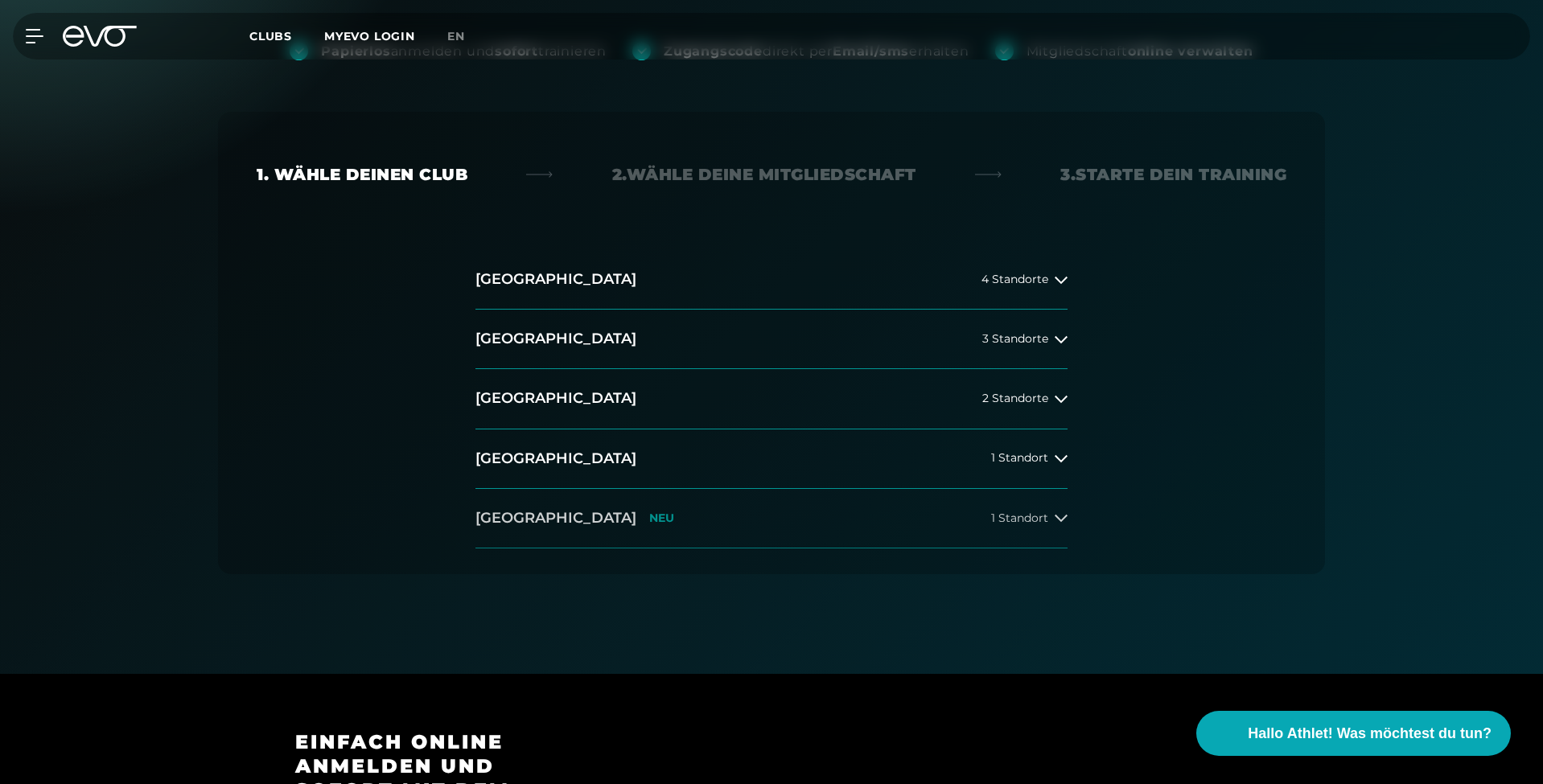
click at [627, 506] on button "[GEOGRAPHIC_DATA] NEU 1 Standort" at bounding box center [771, 519] width 592 height 60
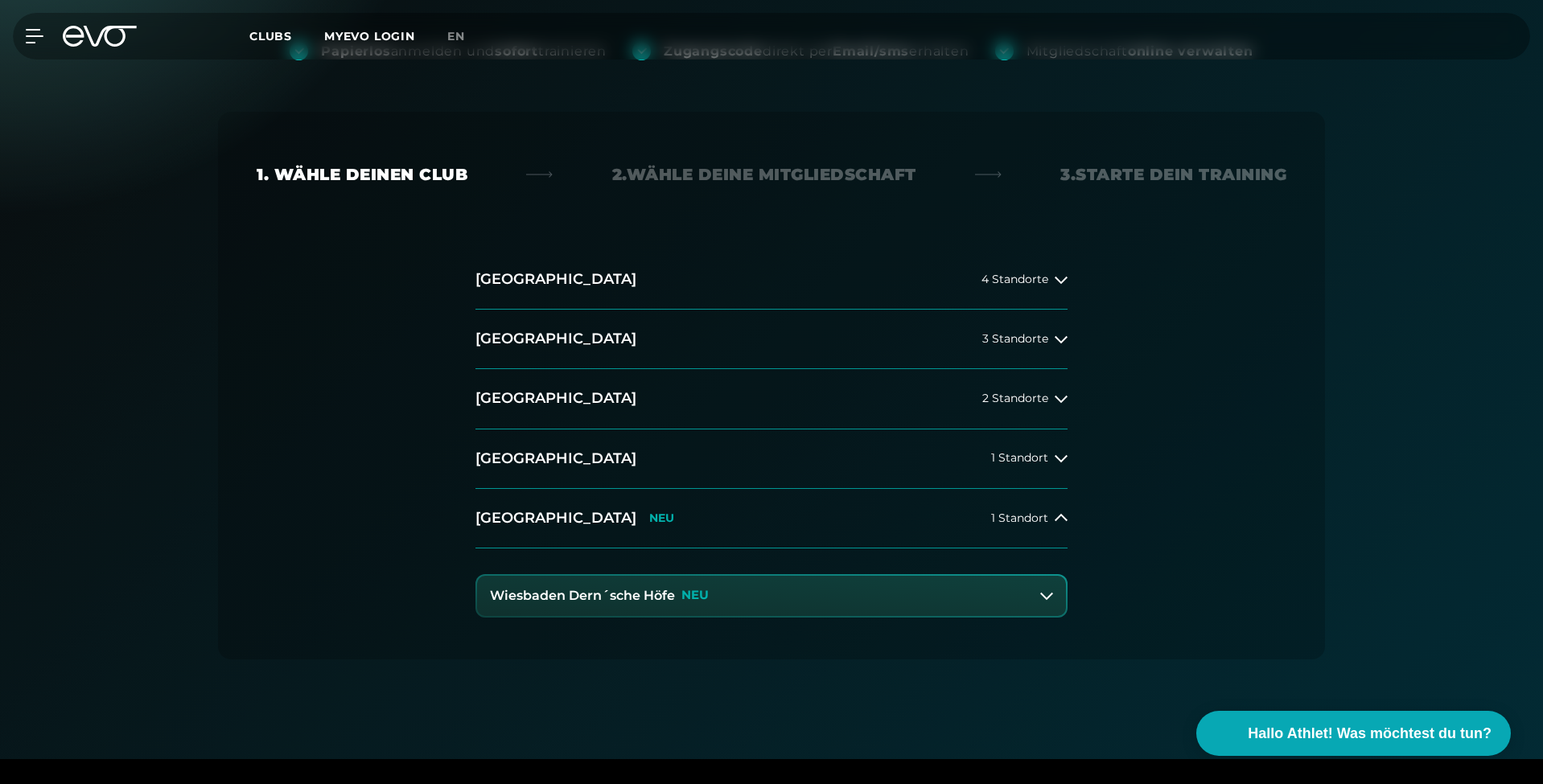
click at [636, 589] on h3 "Wiesbaden Dern´sche Höfe" at bounding box center [582, 596] width 185 height 15
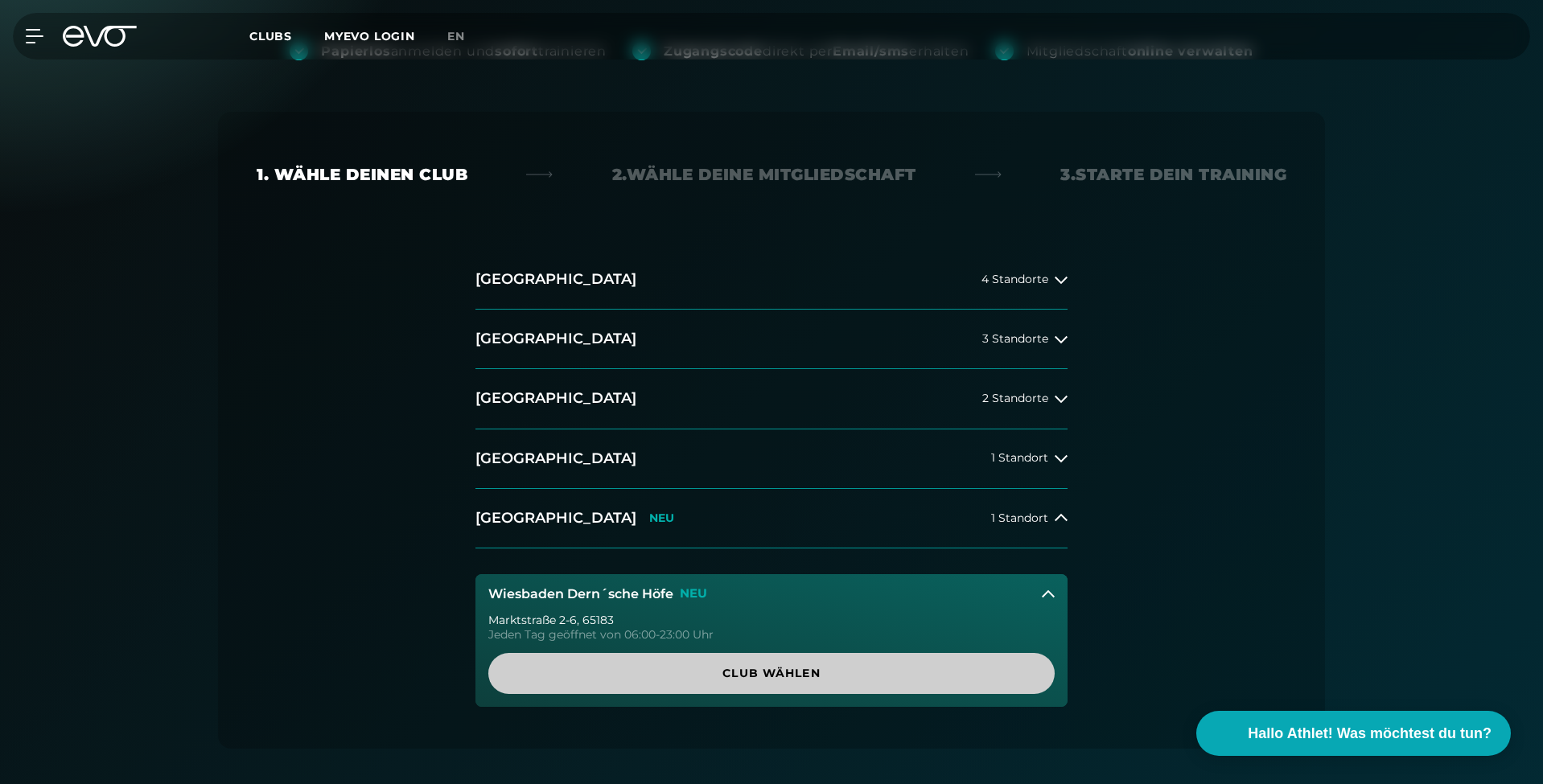
click at [746, 659] on span "Club wählen" at bounding box center [772, 674] width 567 height 41
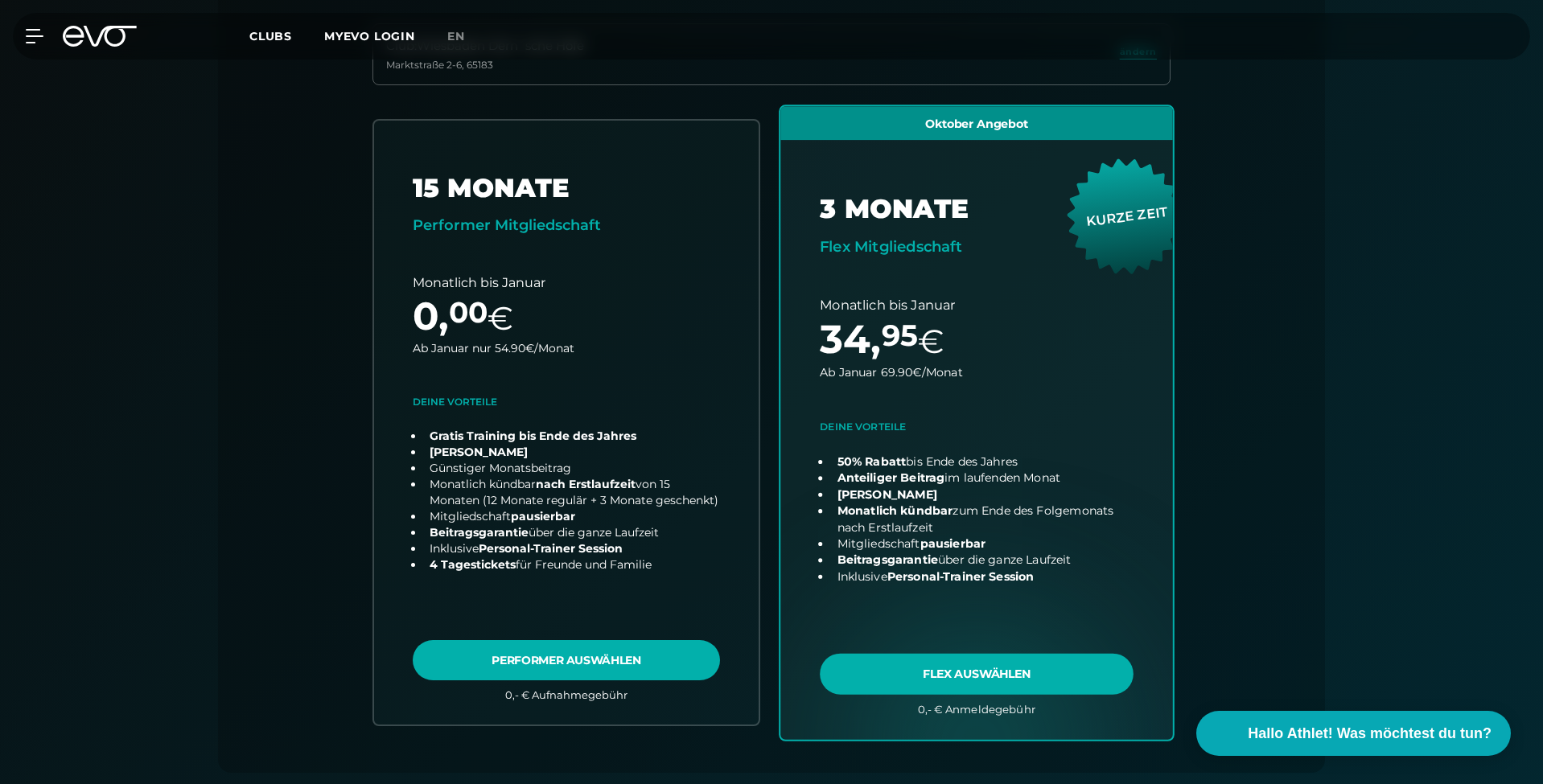
scroll to position [470, 0]
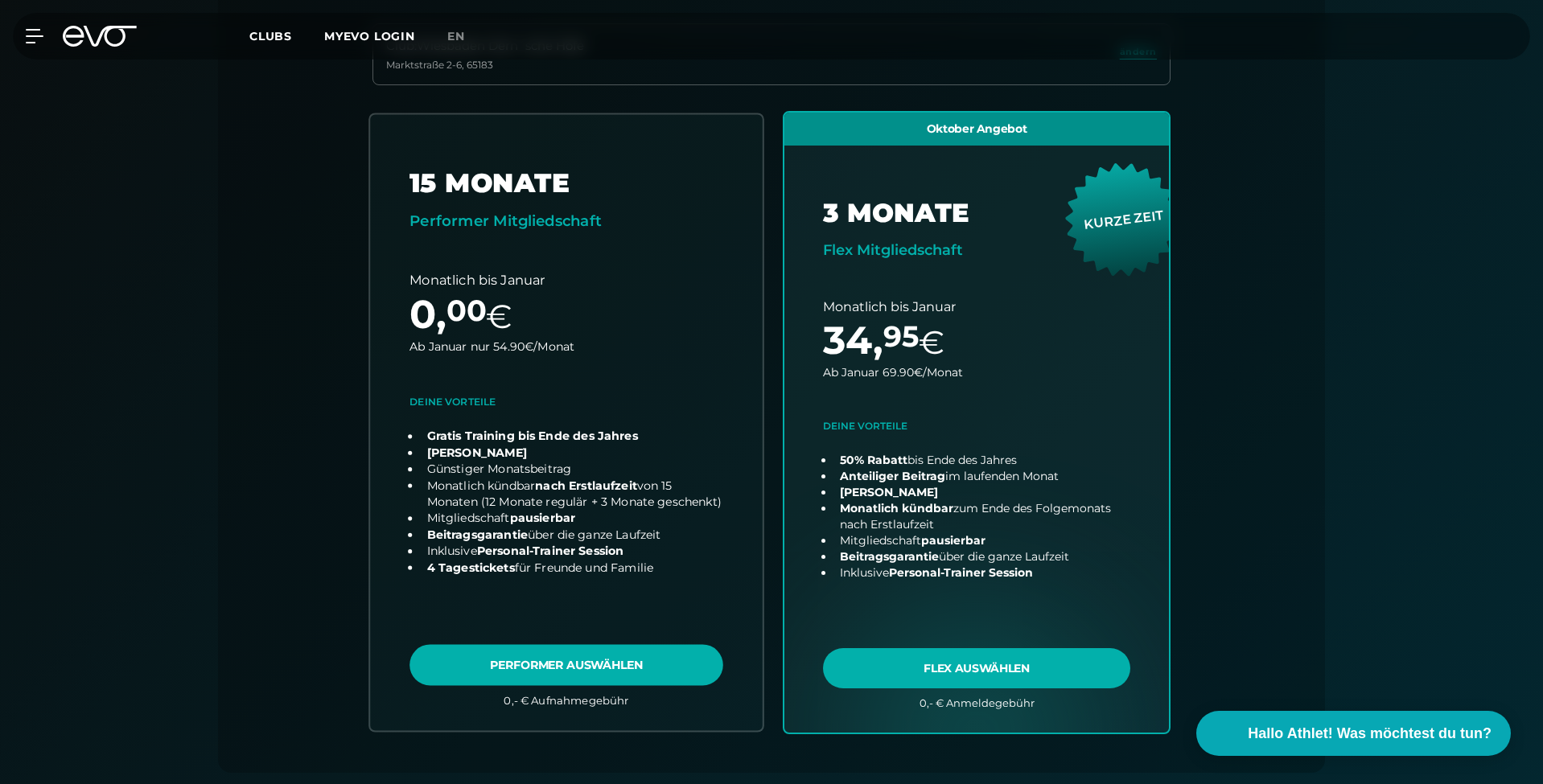
click at [648, 676] on link "choose plan" at bounding box center [567, 422] width 393 height 617
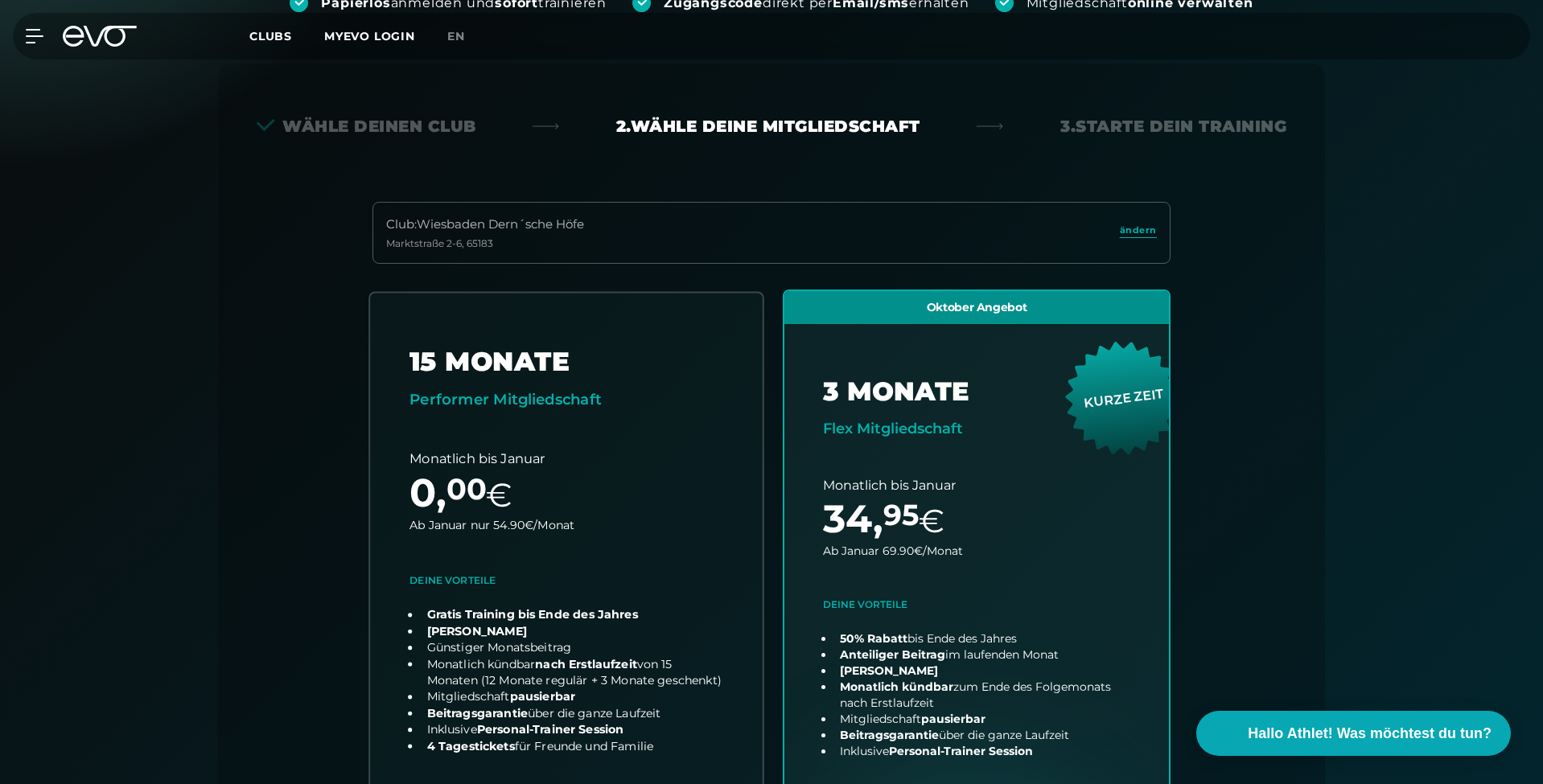
scroll to position [291, 0]
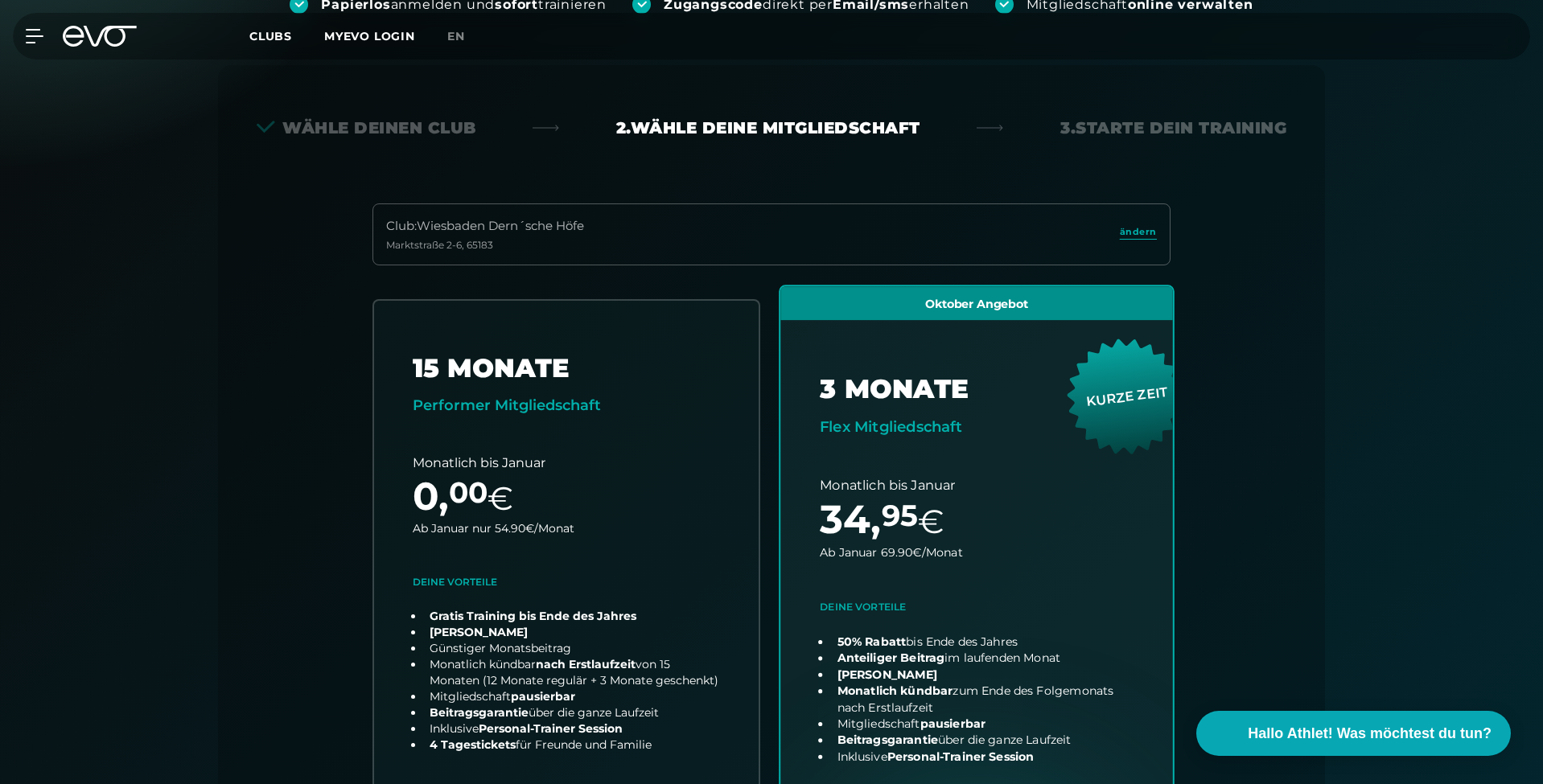
click at [915, 452] on link "choose plan" at bounding box center [976, 603] width 393 height 633
